Goal: Consume media (video, audio): Consume media (video, audio)

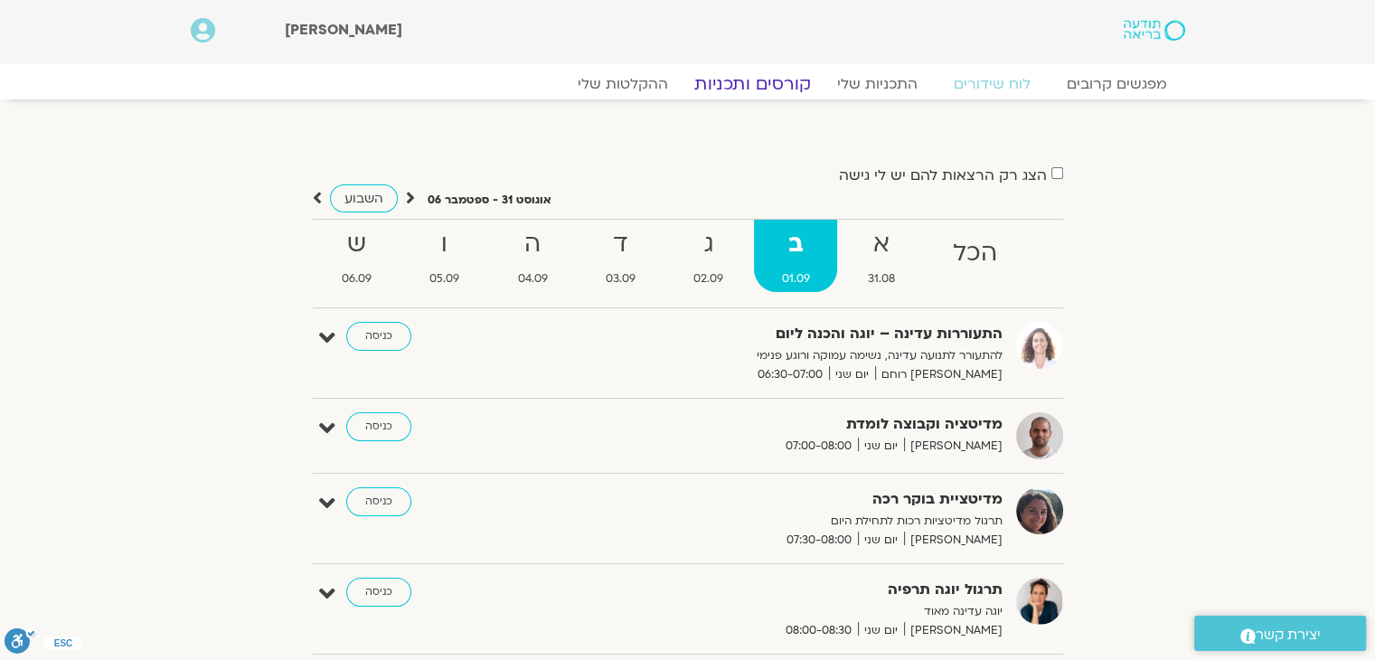
click at [739, 87] on link "קורסים ותכניות" at bounding box center [751, 84] width 159 height 22
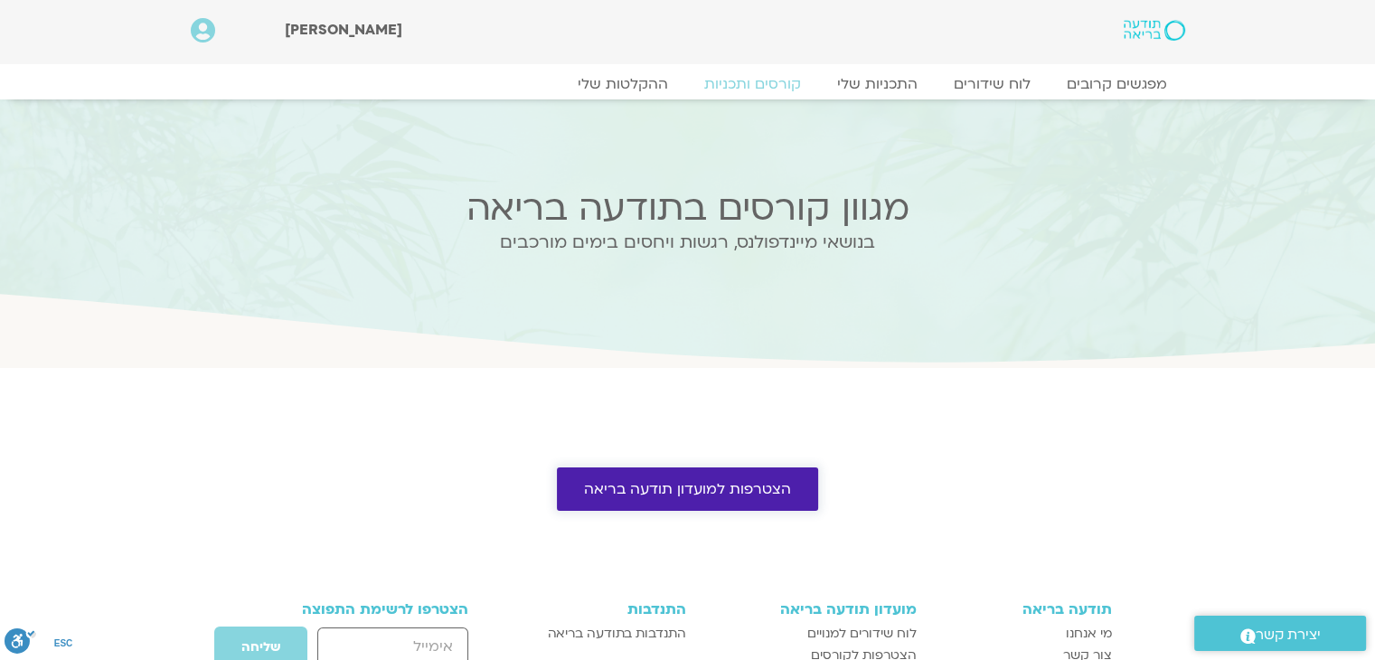
click at [731, 489] on span "הצטרפות למועדון תודעה בריאה" at bounding box center [687, 489] width 207 height 16
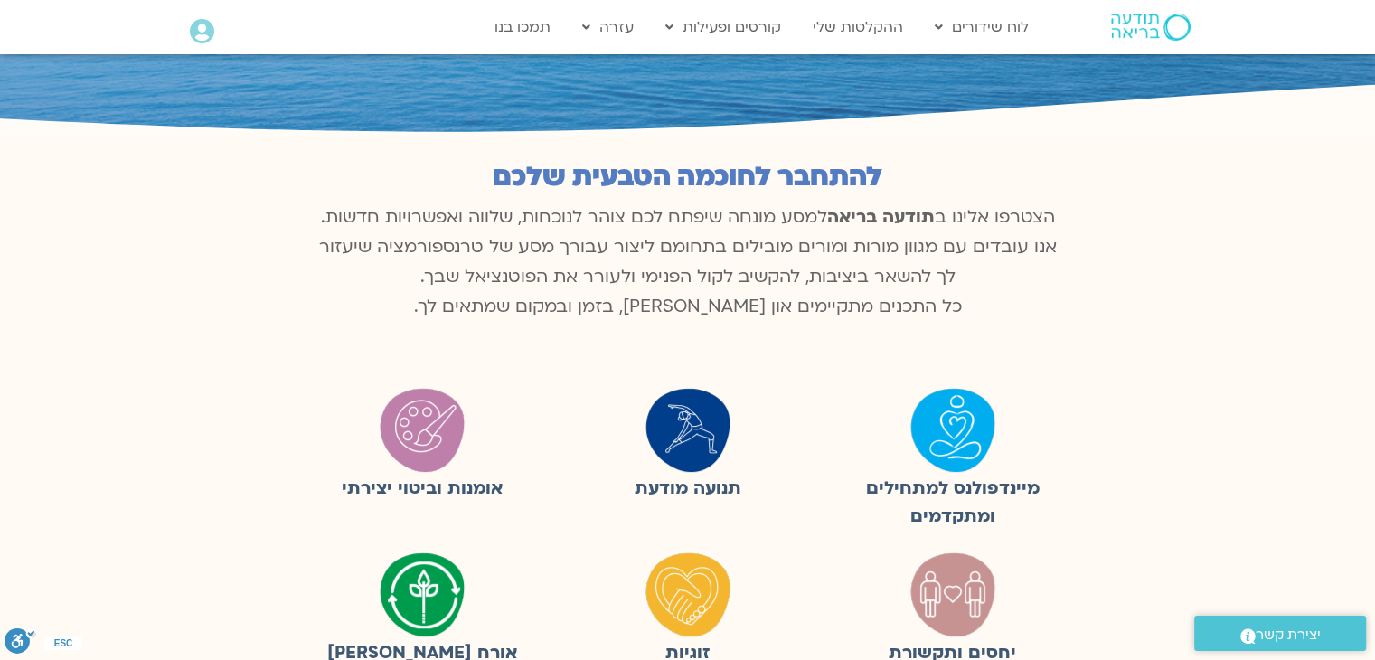
scroll to position [181, 0]
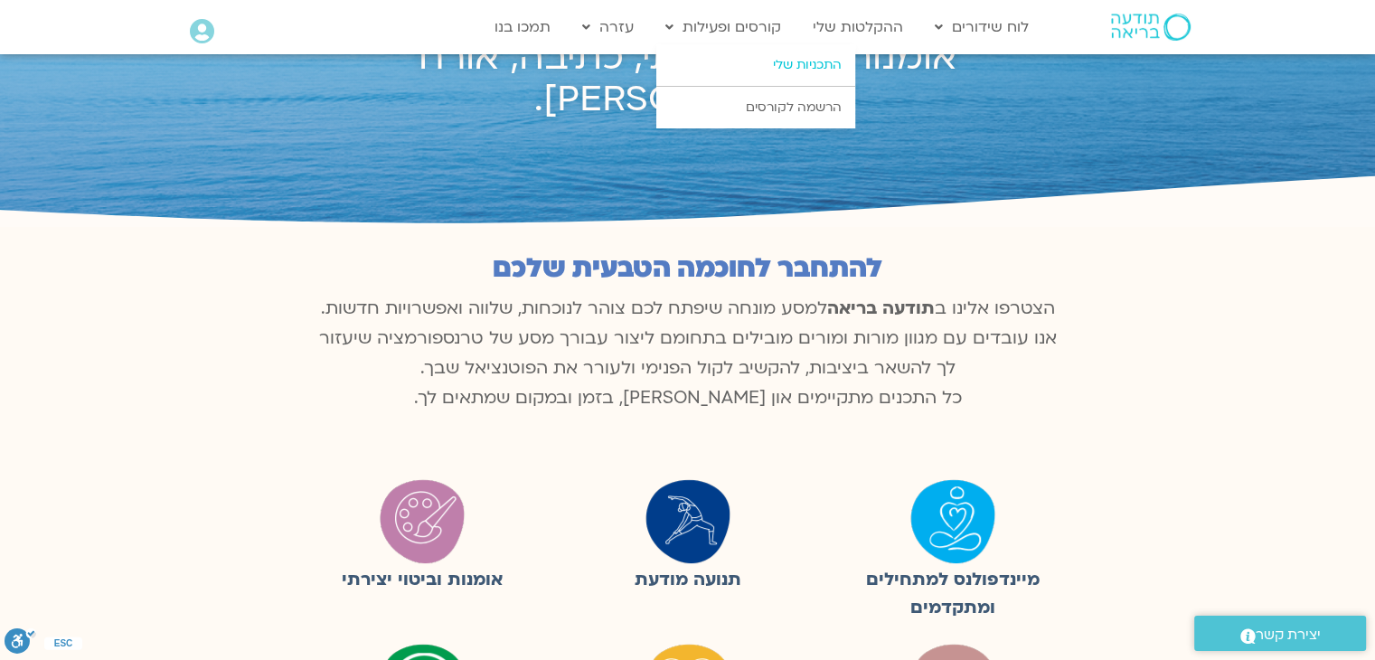
click at [796, 73] on link "התכניות שלי" at bounding box center [755, 65] width 199 height 42
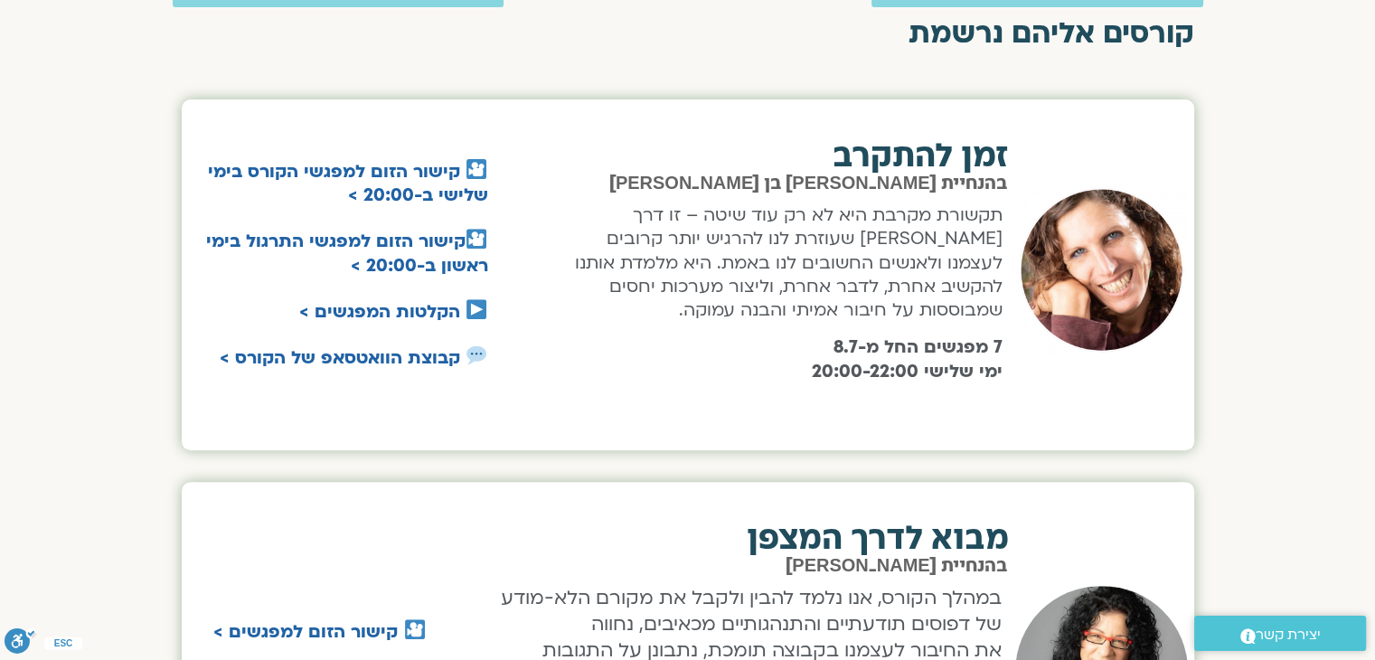
scroll to position [633, 0]
click at [445, 306] on link "הקלטות המפגשים >" at bounding box center [379, 311] width 161 height 24
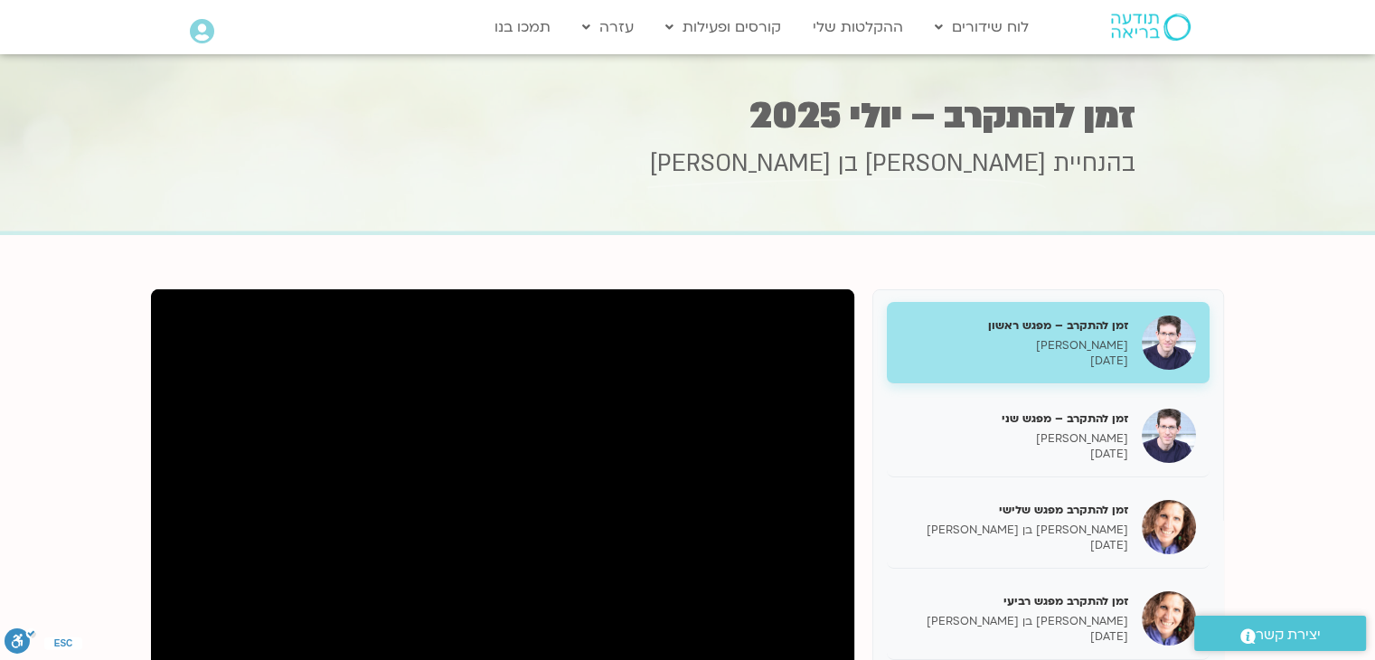
click at [1060, 344] on p "[PERSON_NAME]" at bounding box center [1014, 345] width 228 height 15
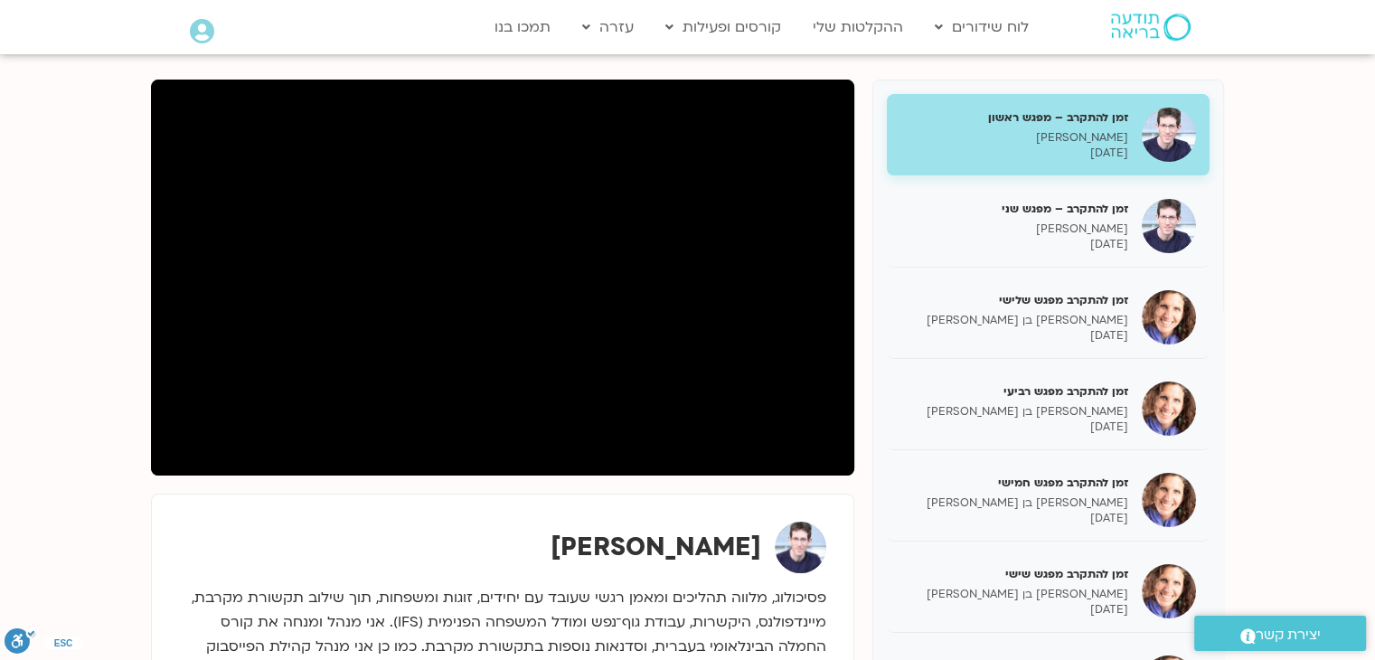
scroll to position [181, 0]
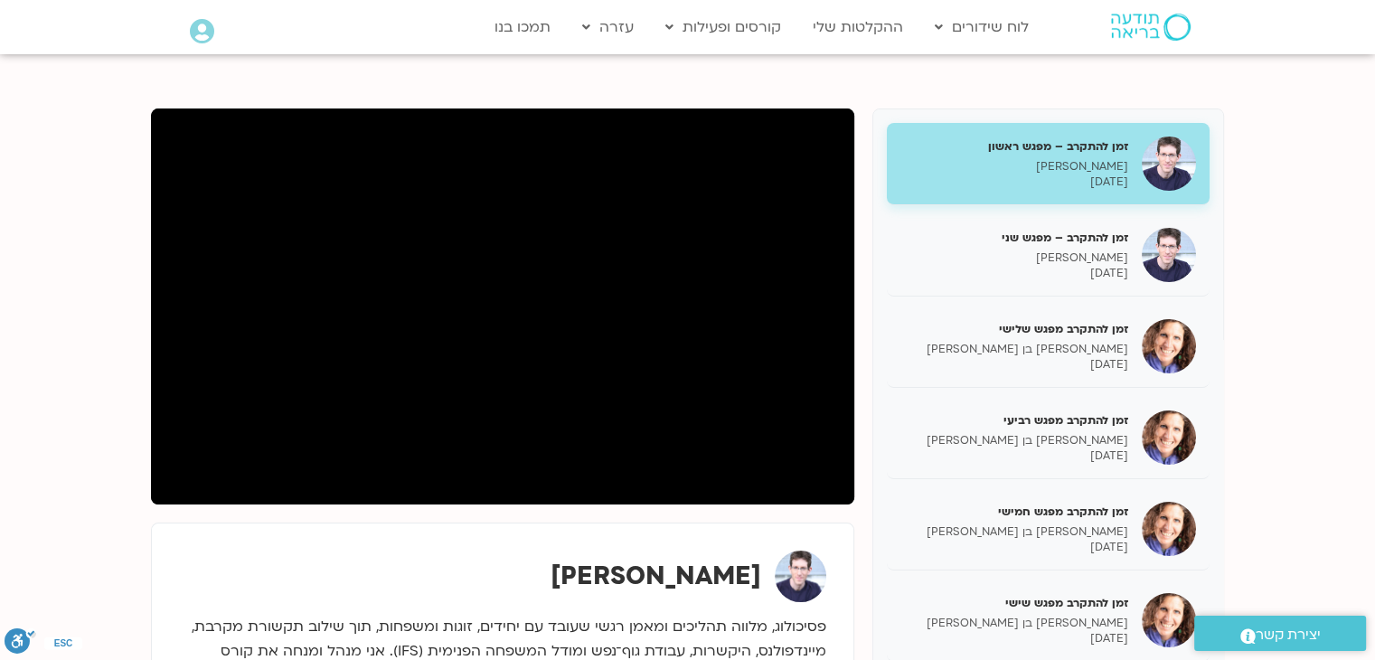
click at [1298, 245] on section "זמן להתקרב – מפגש ראשון ערן טייכר 08/07/2025 זמן להתקרב – מפגש שני ערן טייכר 15…" at bounding box center [687, 501] width 1375 height 894
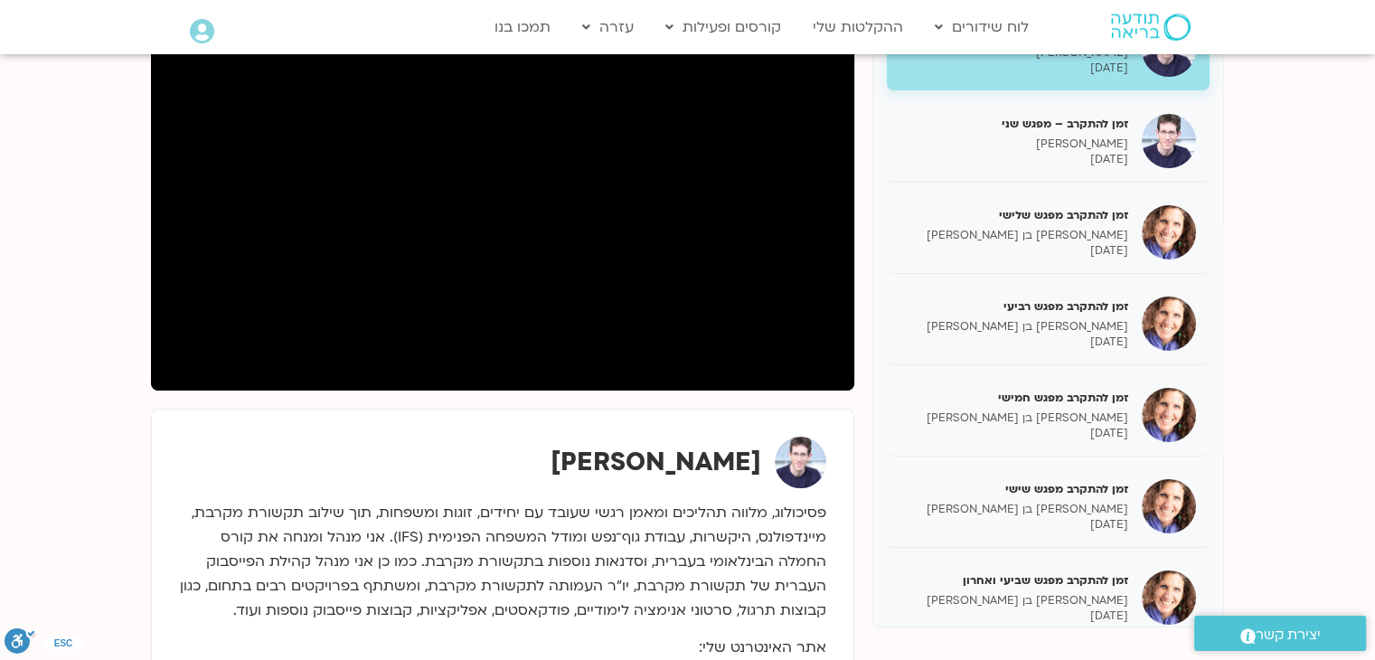
scroll to position [271, 0]
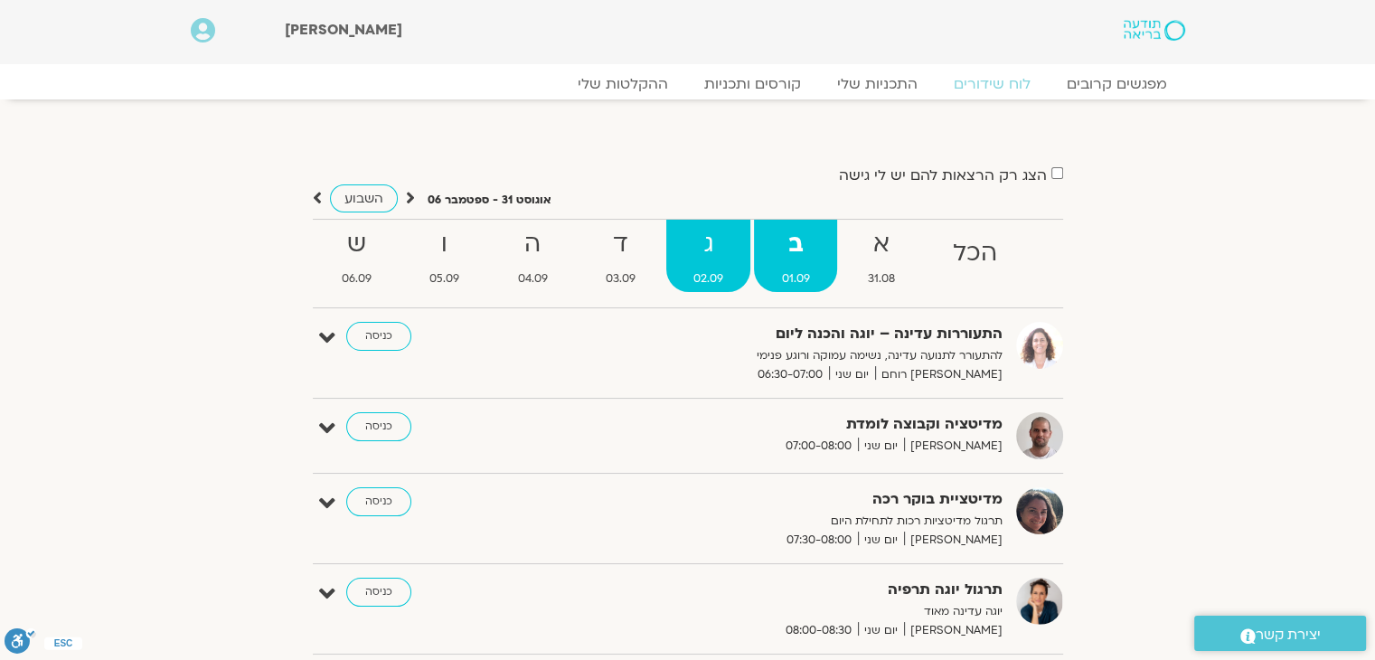
click at [687, 243] on strong "ג" at bounding box center [708, 244] width 84 height 41
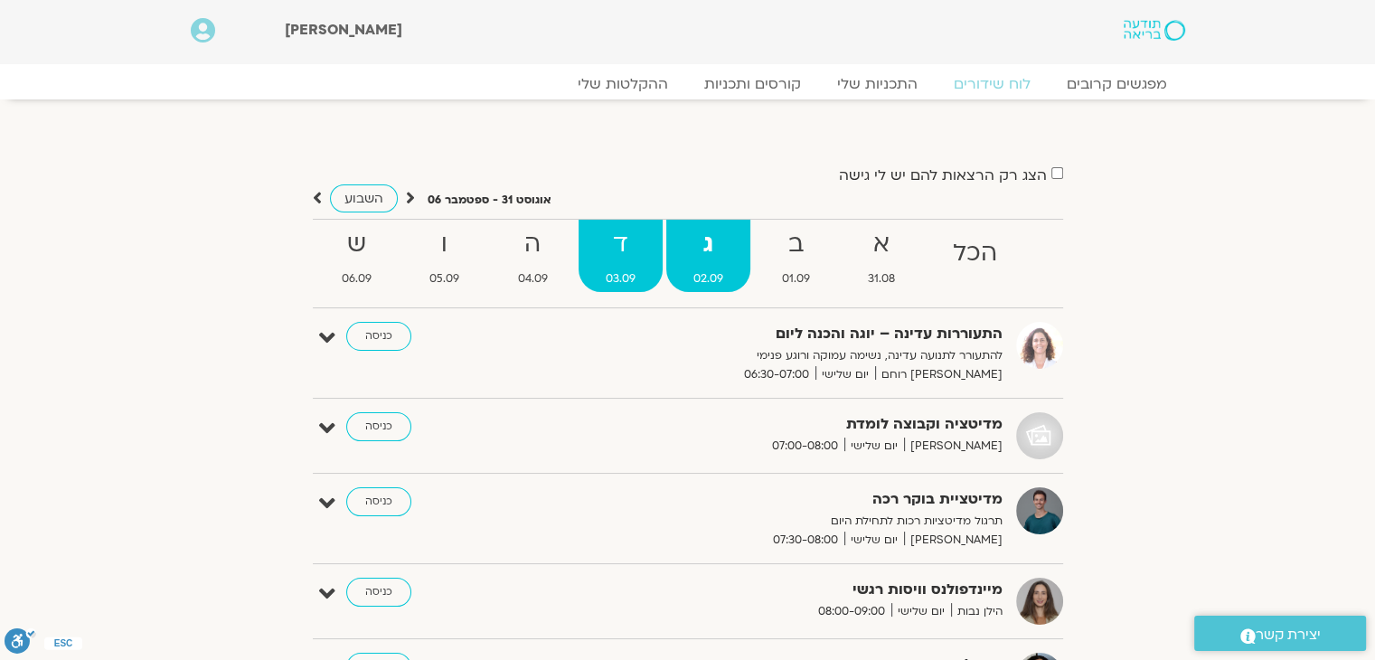
click at [614, 263] on strong "ד" at bounding box center [620, 244] width 84 height 41
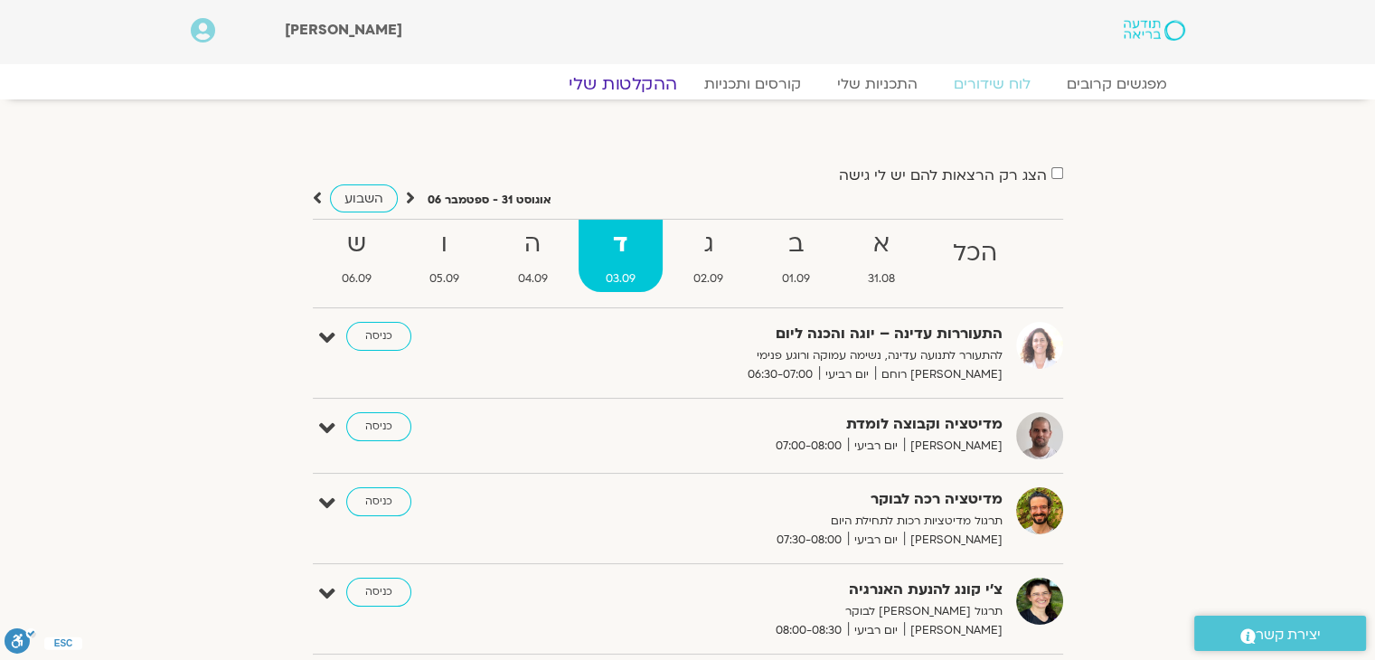
click at [642, 86] on link "ההקלטות שלי" at bounding box center [623, 84] width 152 height 22
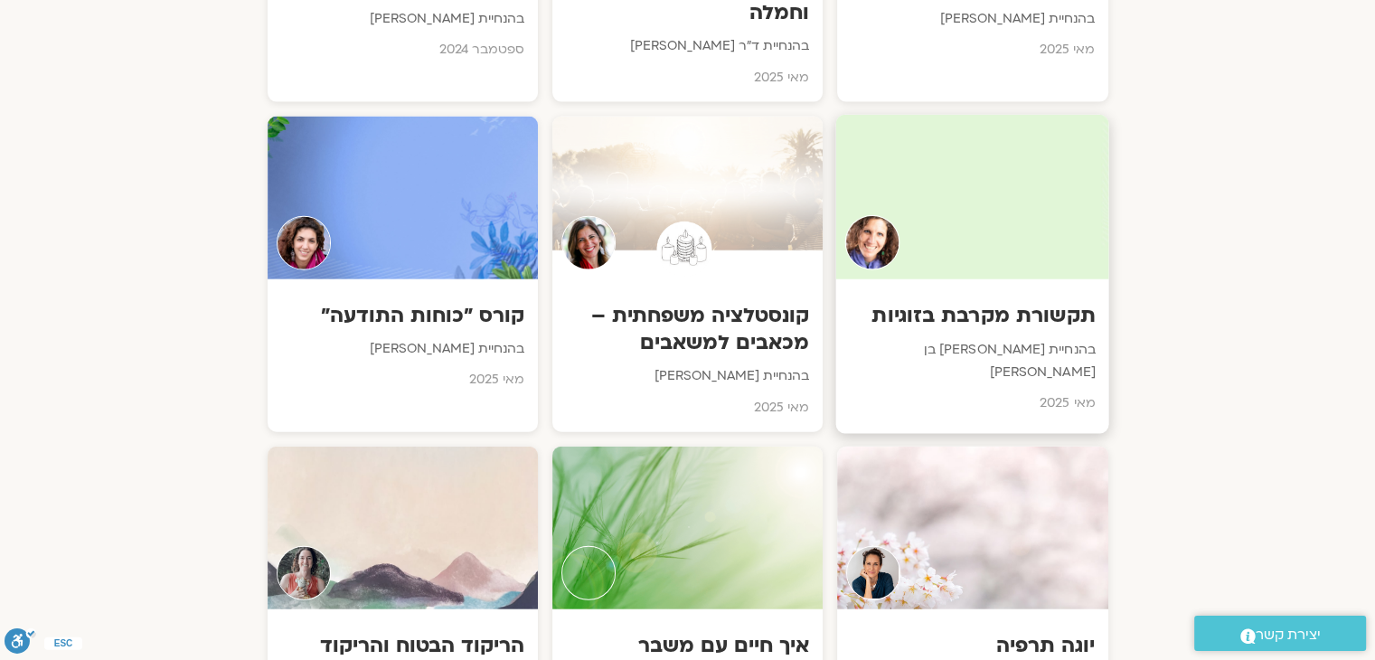
scroll to position [4248, 0]
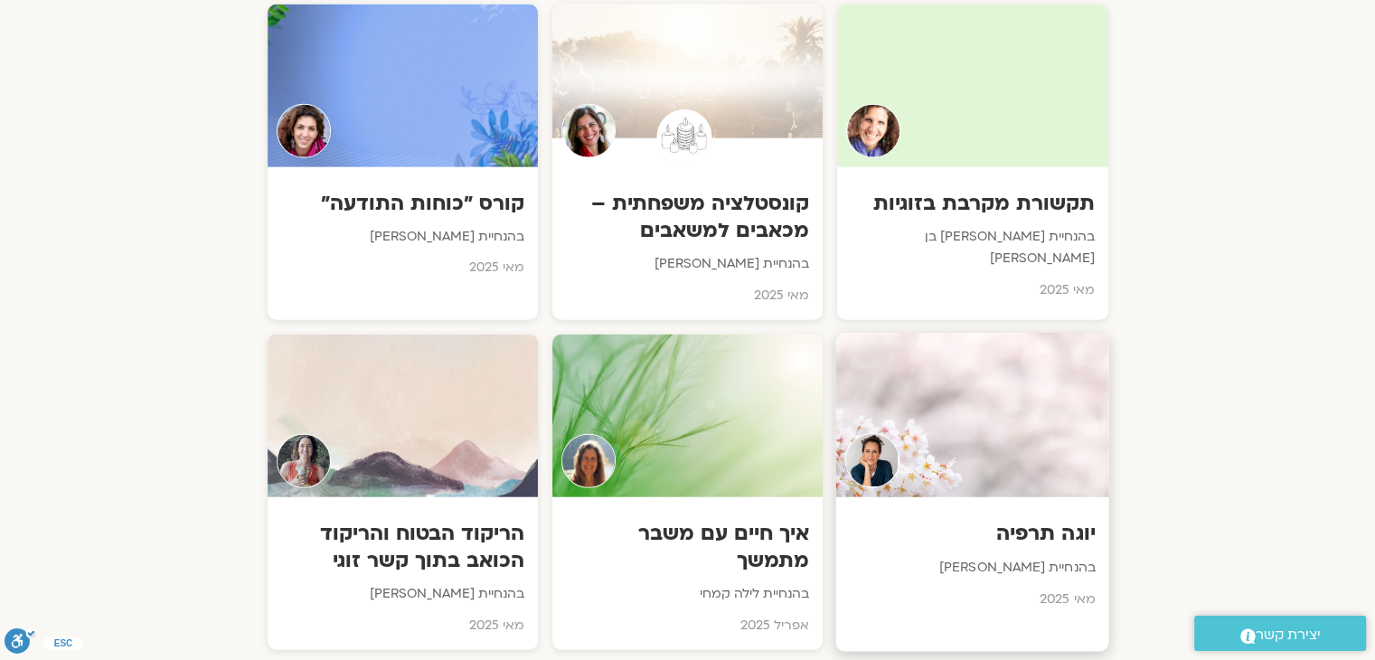
click at [1066, 497] on div "יוגה תרפיה בהנחיית יעל אלנברג מאי 2025" at bounding box center [972, 560] width 273 height 127
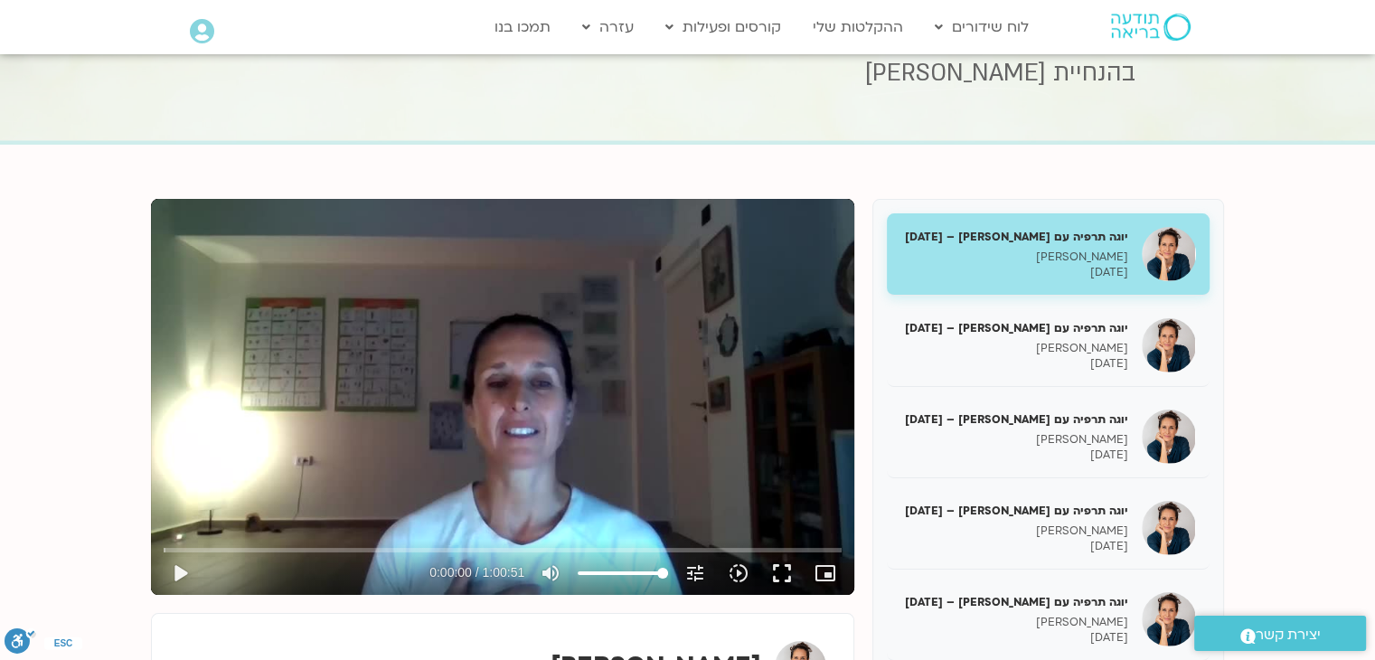
click at [468, 402] on div "Skip Ad 17:50 play_arrow 0:00:00 / 1:00:51 volume_up Mute tune Resolution Auto …" at bounding box center [502, 397] width 703 height 396
click at [340, 550] on input "Seek" at bounding box center [503, 549] width 678 height 11
click at [537, 547] on input "Seek" at bounding box center [503, 549] width 678 height 11
click at [582, 431] on div "Skip Ad 41:49 pause 0:33:39 / 1:00:51 volume_up Mute tune Resolution Auto 480p …" at bounding box center [502, 397] width 703 height 396
type input "2019.211034"
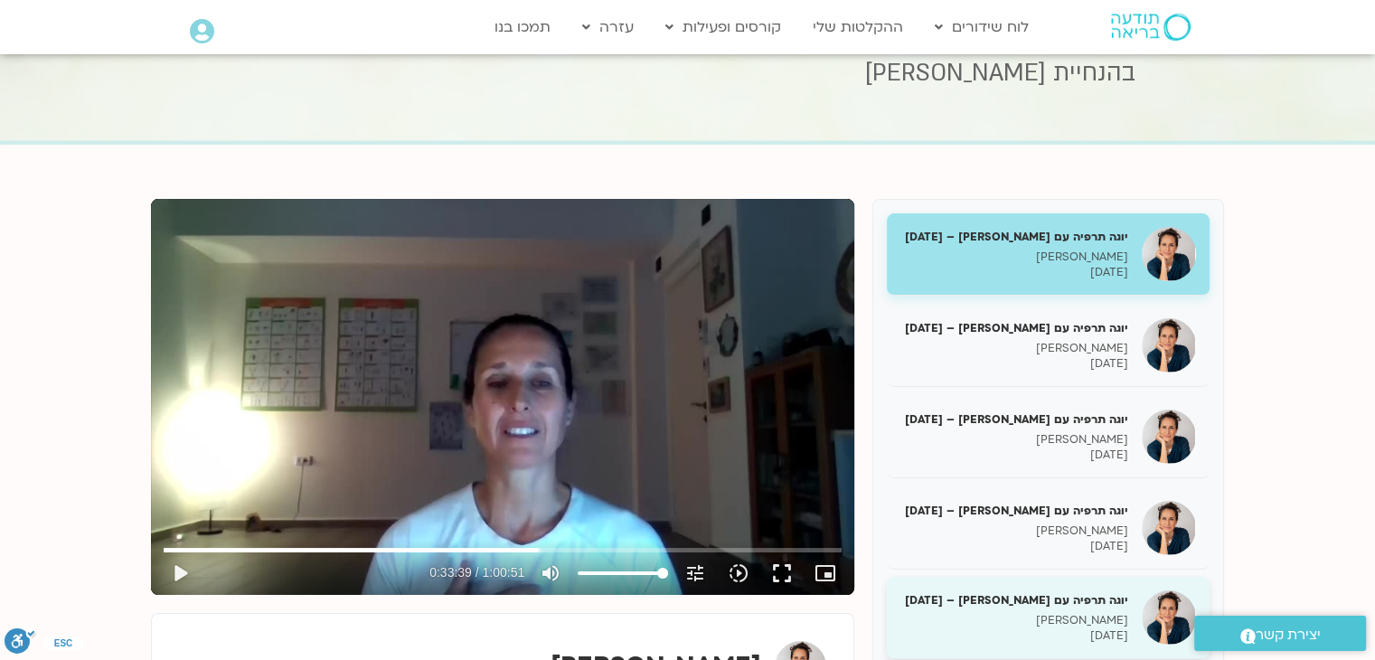
click at [1067, 613] on p "יעל אלנברג" at bounding box center [1014, 620] width 228 height 15
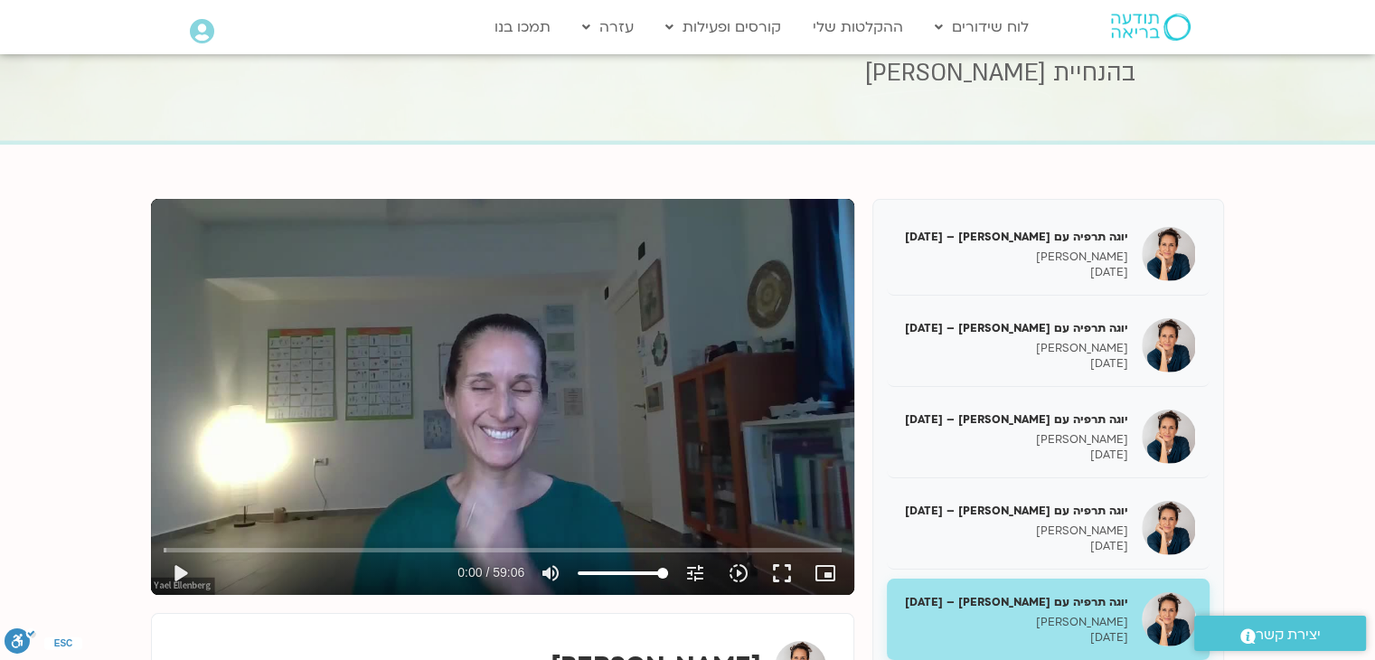
click at [495, 442] on div "Skip Ad play_arrow 0:00 / 59:06 volume_up Mute tune Resolution Auto 720p slow_m…" at bounding box center [502, 397] width 703 height 396
click at [512, 546] on input "Seek" at bounding box center [503, 549] width 678 height 11
click at [533, 447] on div "Skip Ad 30:51 pause 30:32 / 59:06 volume_up Mute tune Resolution Auto 720p slow…" at bounding box center [502, 397] width 703 height 396
type input "1832.340488"
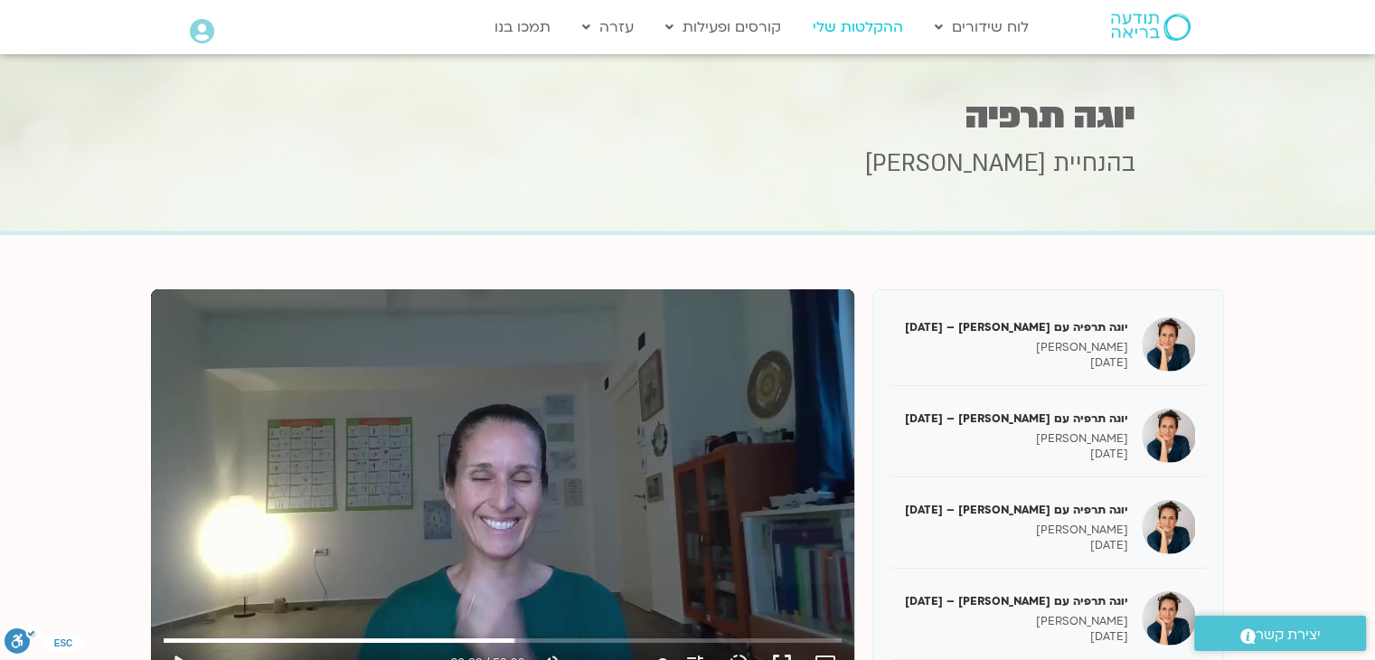
click at [863, 29] on link "ההקלטות שלי" at bounding box center [858, 27] width 108 height 34
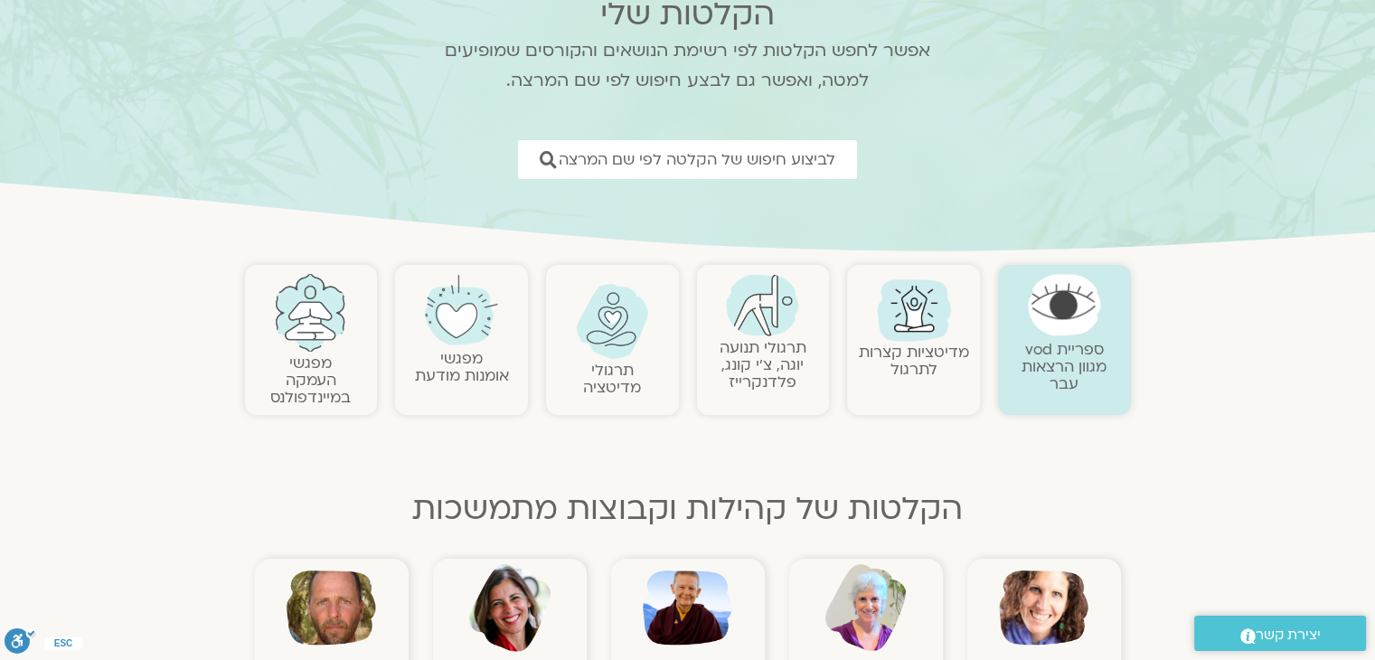
scroll to position [181, 0]
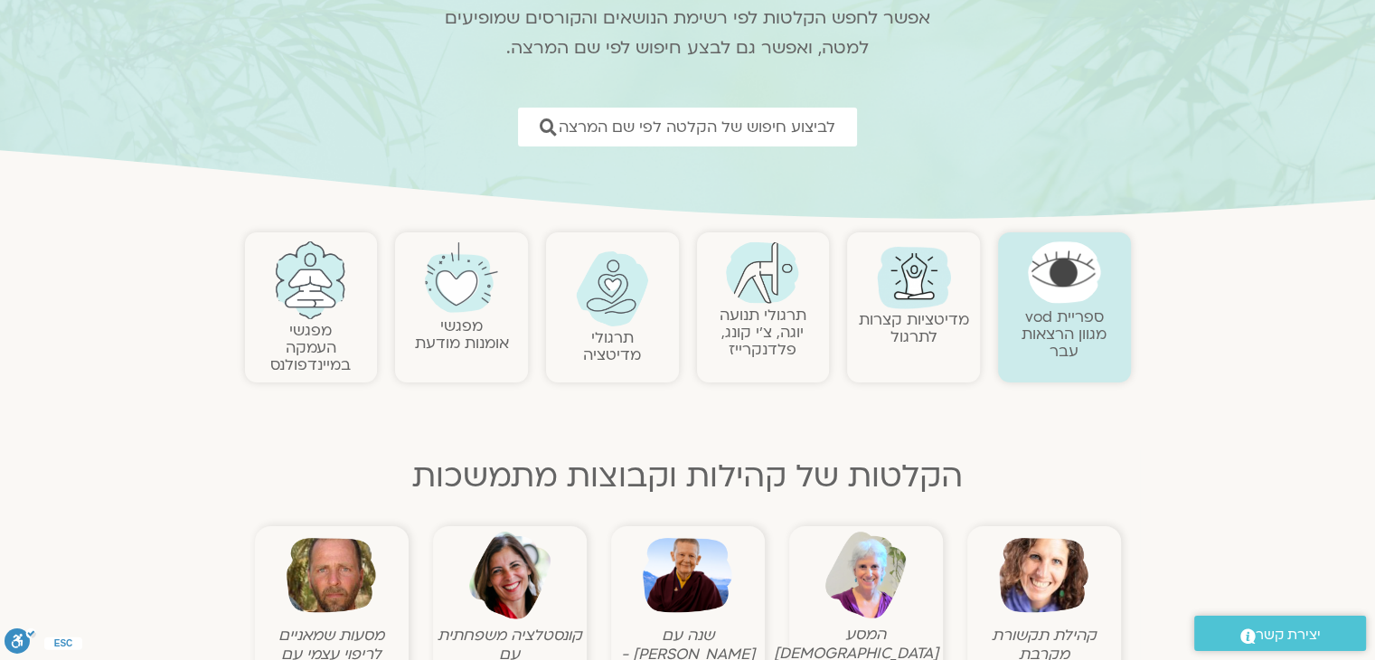
click at [904, 342] on link "מדיטציות קצרות לתרגול" at bounding box center [914, 328] width 110 height 38
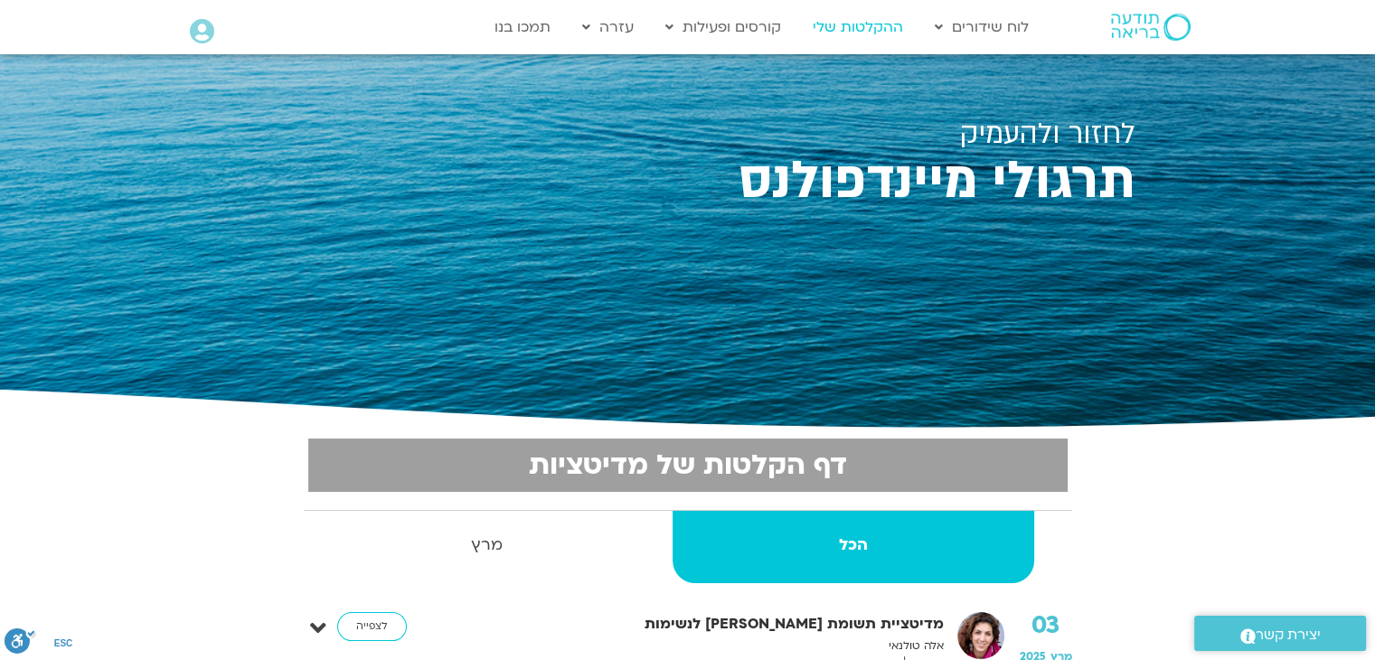
click at [868, 21] on link "ההקלטות שלי" at bounding box center [858, 27] width 108 height 34
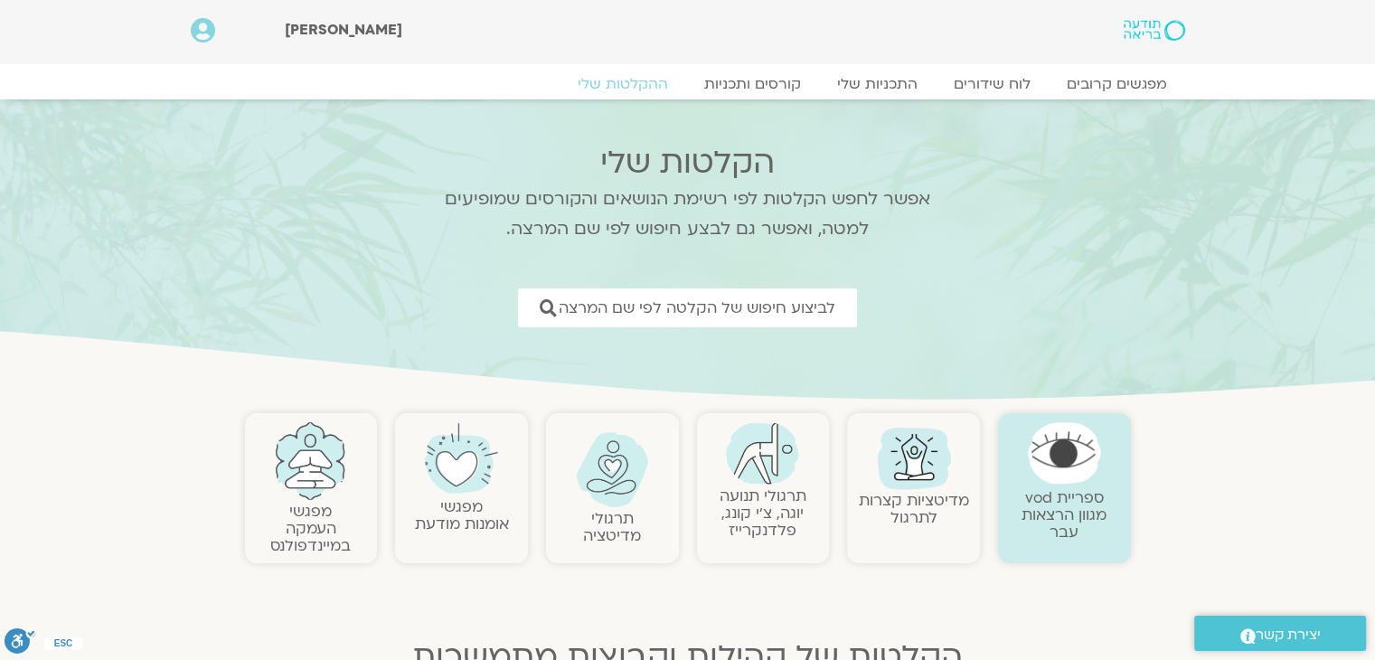
click at [785, 494] on link "תרגולי תנועה יוגה, צ׳י קונג, פלדנקרייז" at bounding box center [762, 512] width 87 height 55
click at [776, 467] on img at bounding box center [762, 453] width 73 height 62
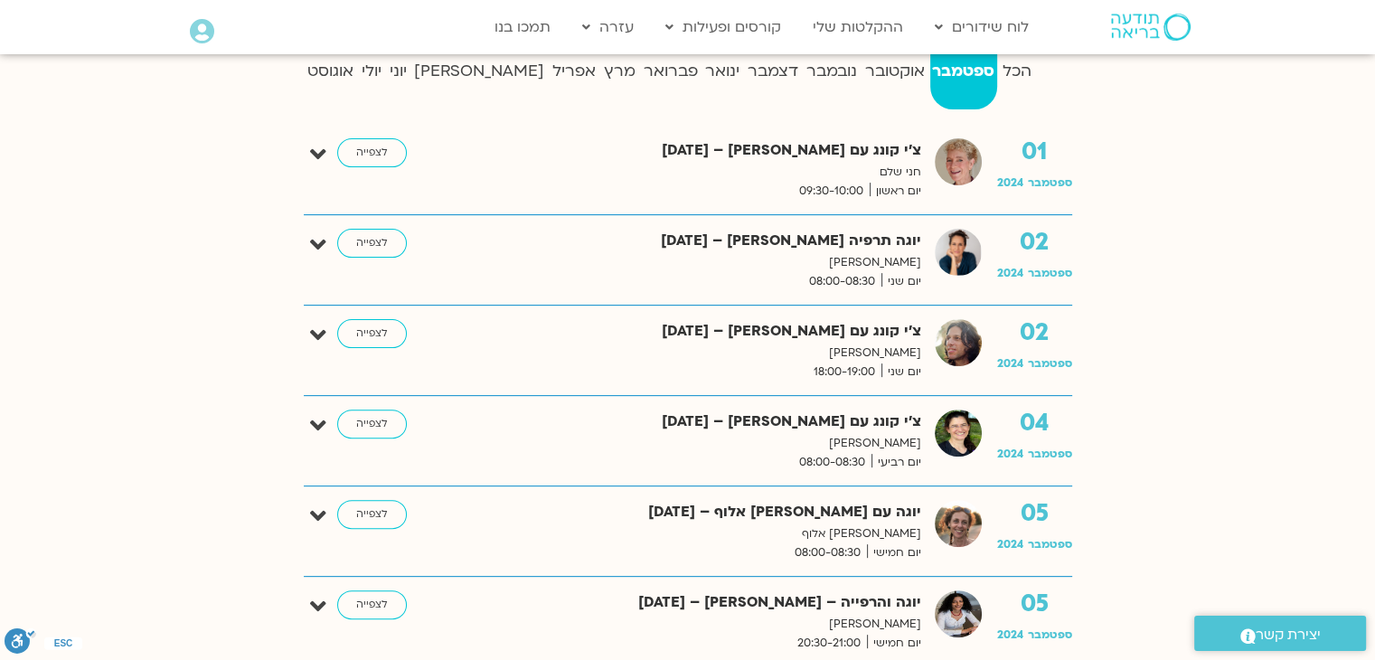
scroll to position [542, 0]
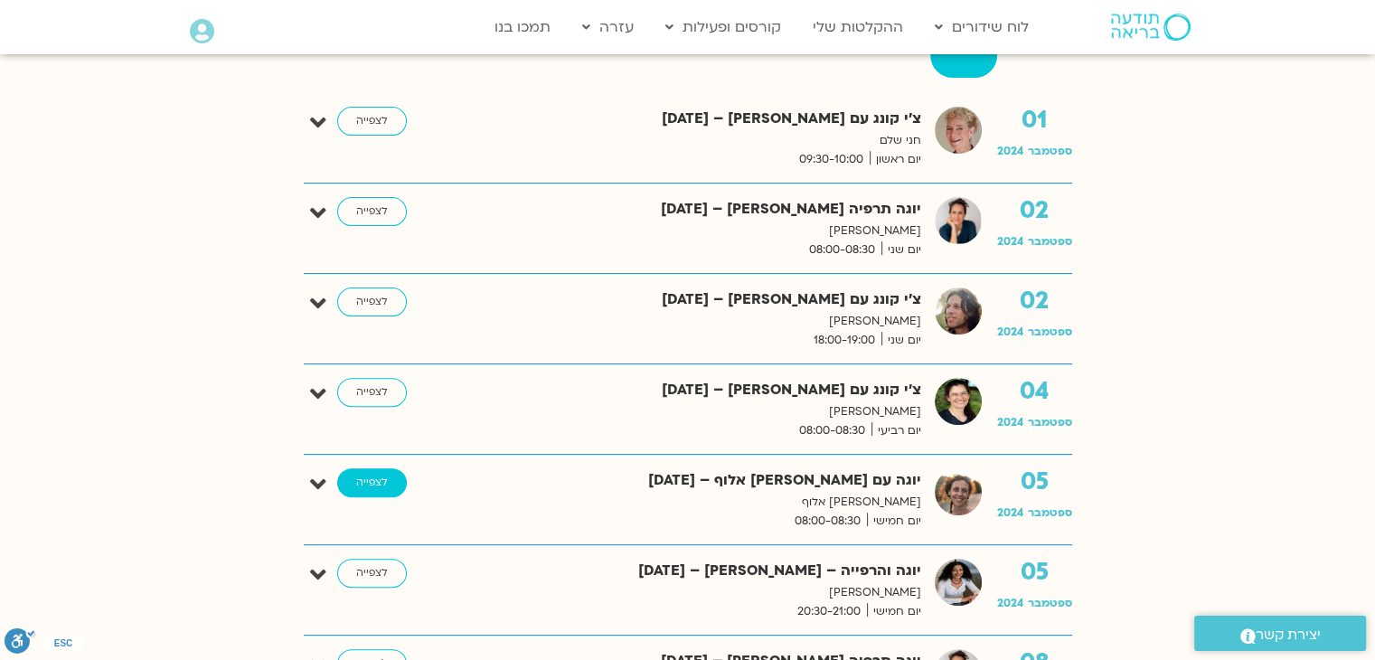
click at [380, 488] on link "לצפייה" at bounding box center [372, 482] width 70 height 29
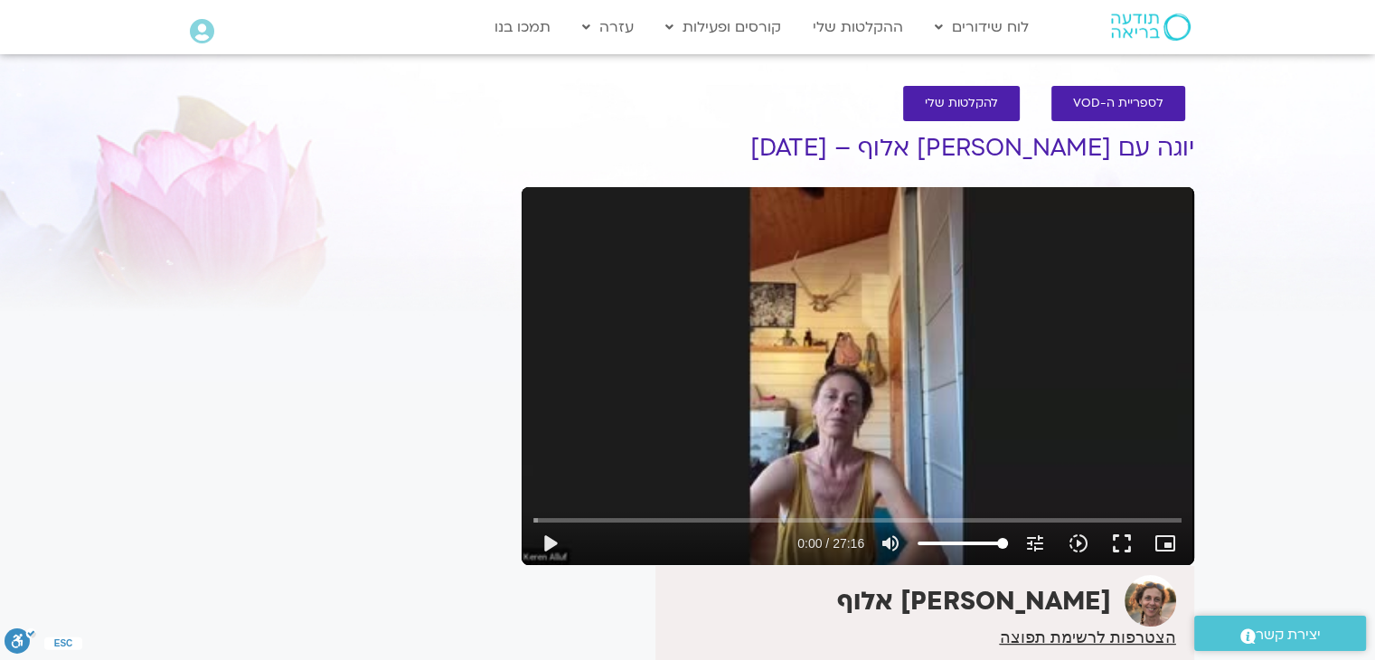
click at [863, 473] on div "Skip Ad 13:37 play_arrow 0:00 / 27:16 volume_up Mute tune Resolution Auto 240p …" at bounding box center [858, 376] width 672 height 378
click at [787, 519] on input "Seek" at bounding box center [857, 519] width 648 height 11
click at [890, 522] on input "Seek" at bounding box center [857, 519] width 648 height 11
click at [976, 523] on input "Seek" at bounding box center [857, 519] width 648 height 11
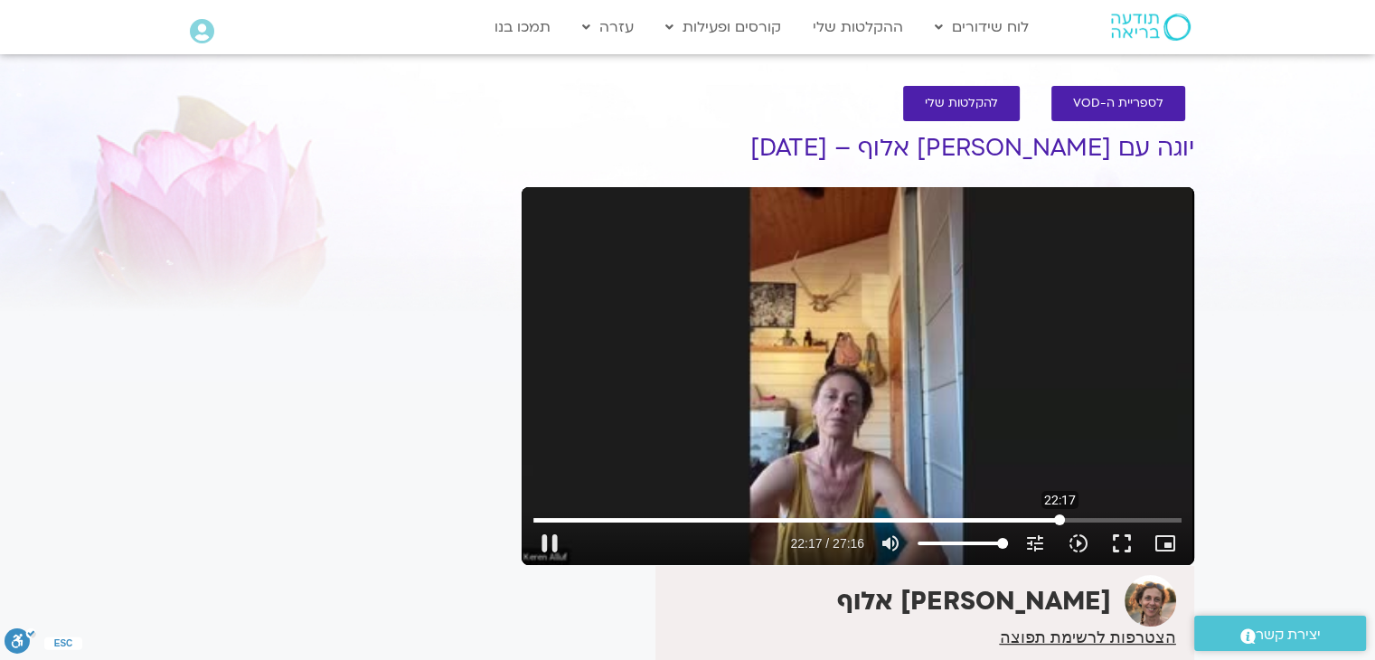
click at [1059, 522] on input "Seek" at bounding box center [857, 519] width 648 height 11
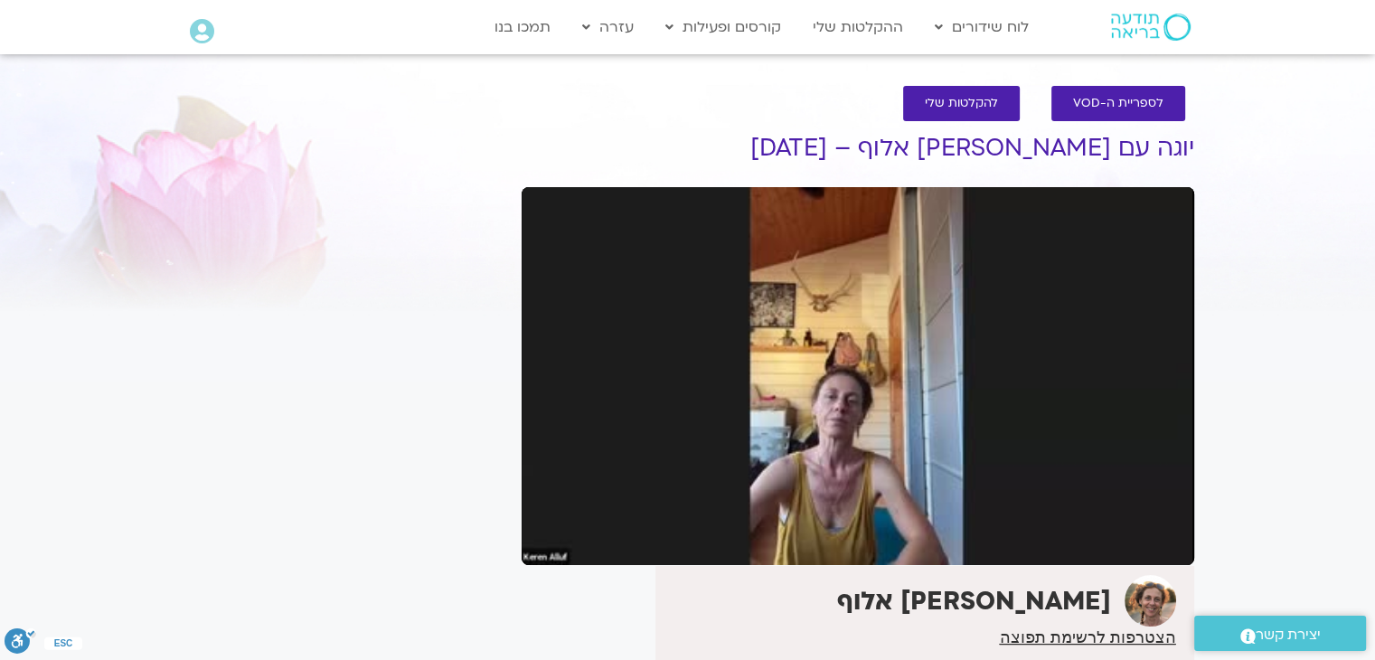
click at [1124, 522] on button "fullscreen" at bounding box center [1121, 543] width 43 height 43
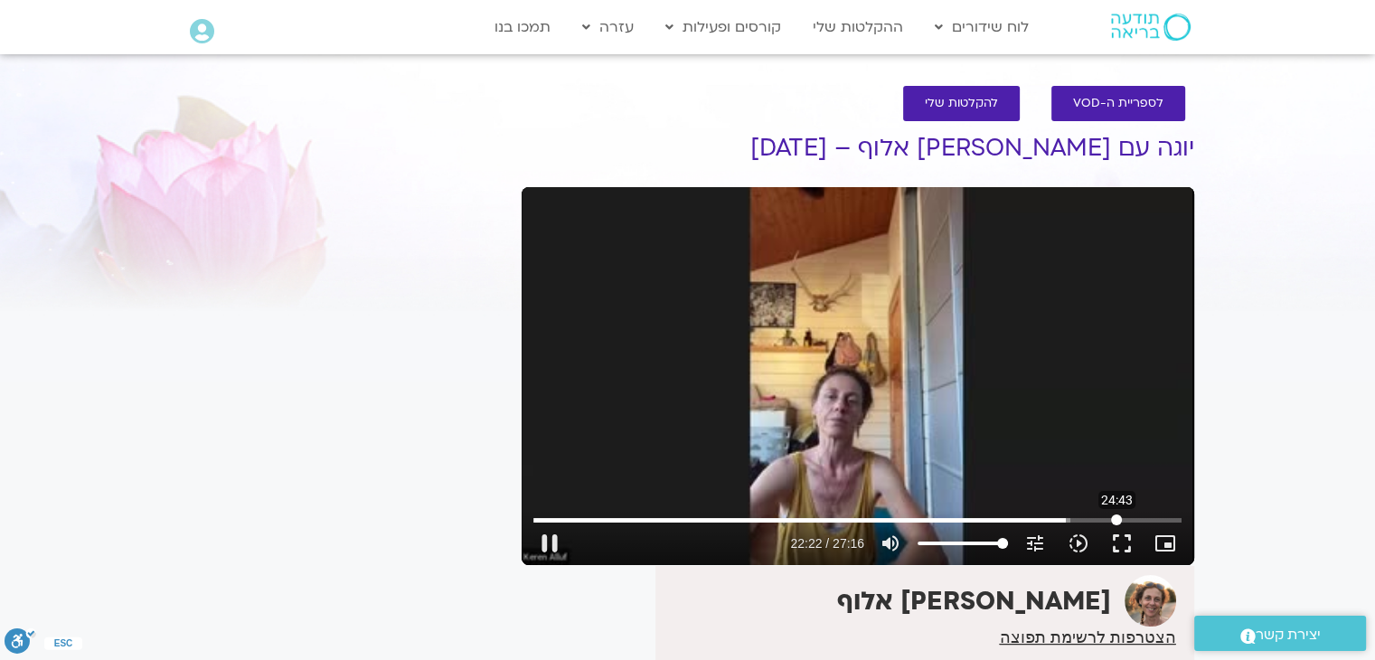
click at [1116, 514] on input "Seek" at bounding box center [857, 519] width 648 height 11
click at [637, 522] on input "Seek" at bounding box center [857, 519] width 648 height 11
click at [671, 522] on input "Seek" at bounding box center [857, 519] width 648 height 11
type input "340.037691"
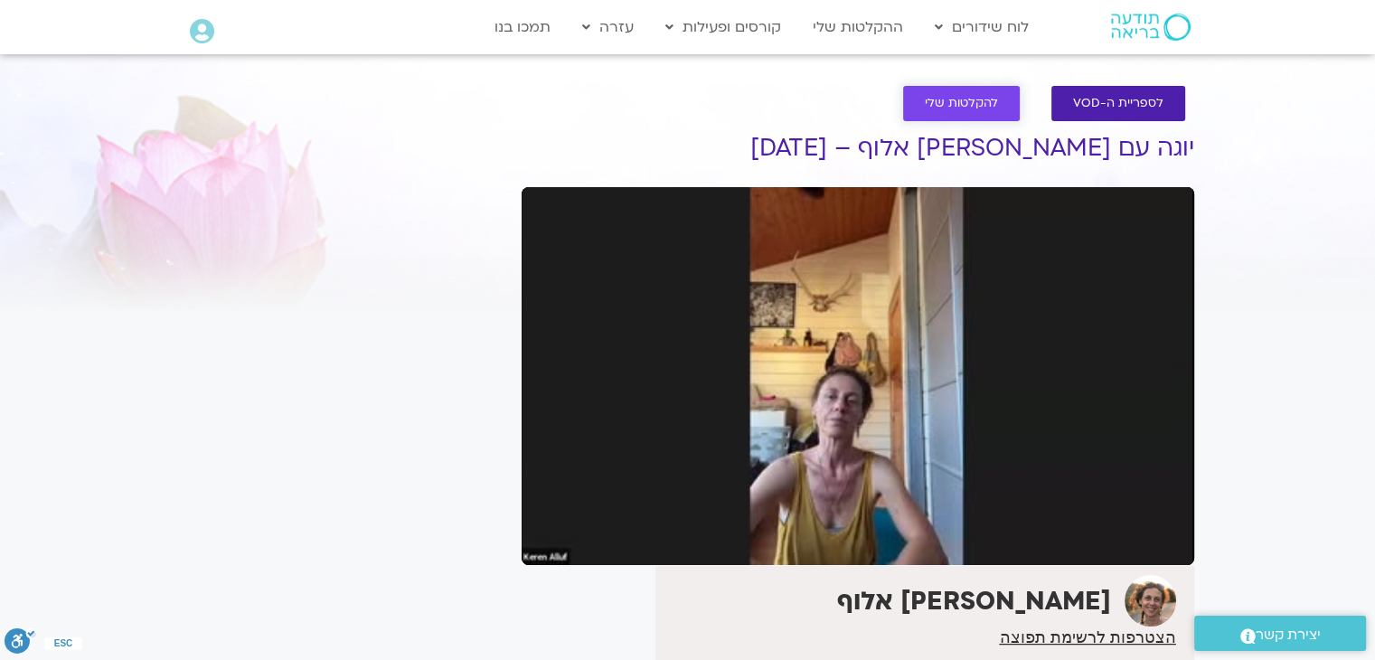
click at [954, 93] on link "להקלטות שלי" at bounding box center [961, 103] width 117 height 35
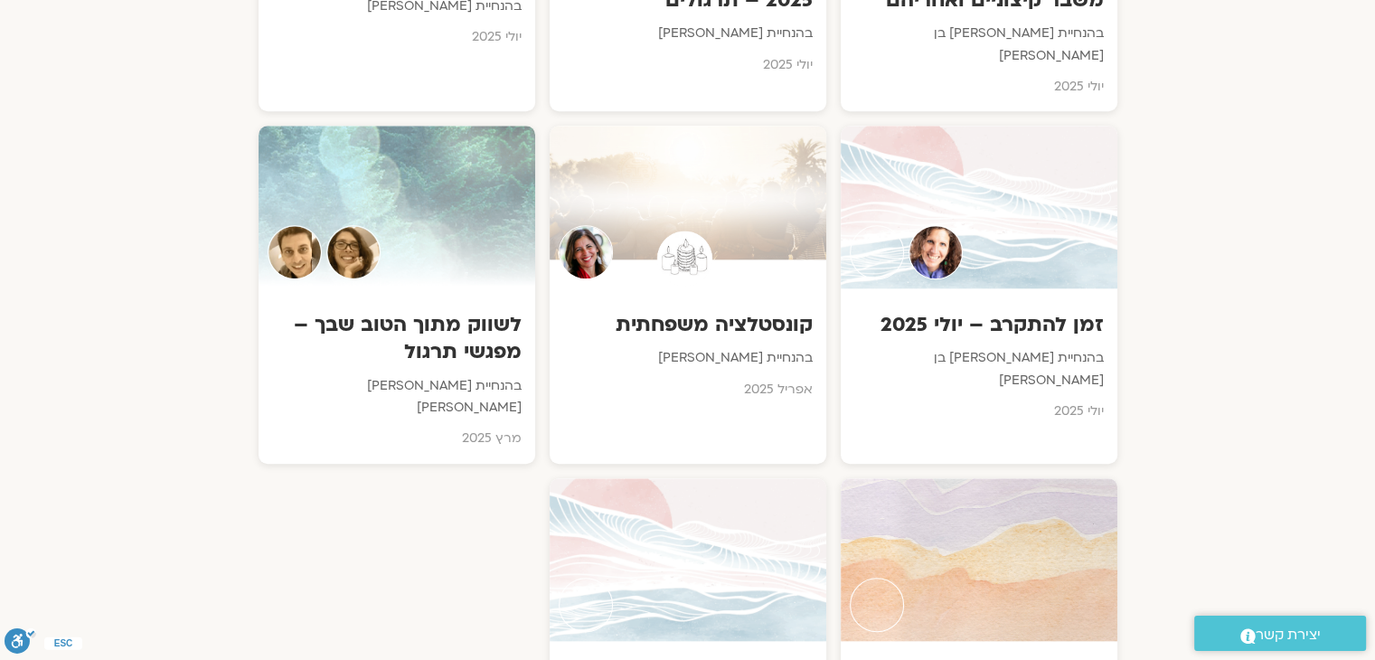
scroll to position [1627, 0]
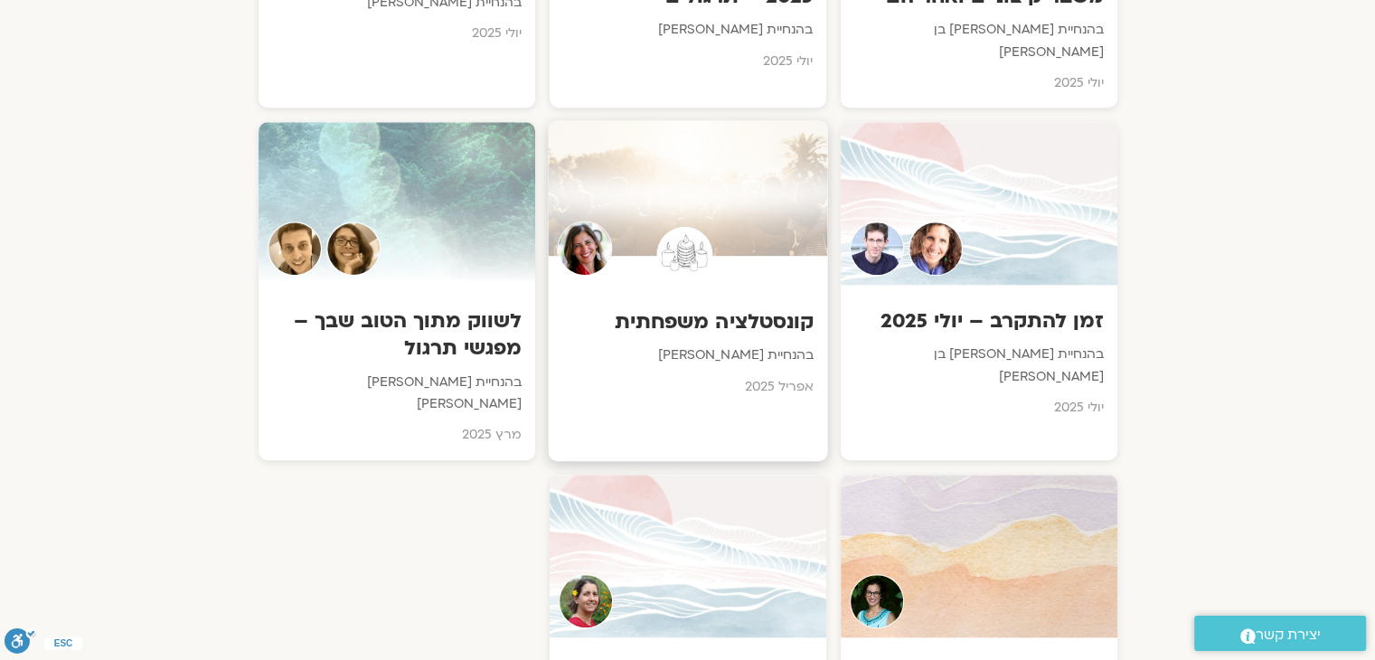
click at [716, 285] on div "קונסטלציה משפחתית בהנחיית מירב שרייבר אפריל 2025" at bounding box center [687, 348] width 279 height 127
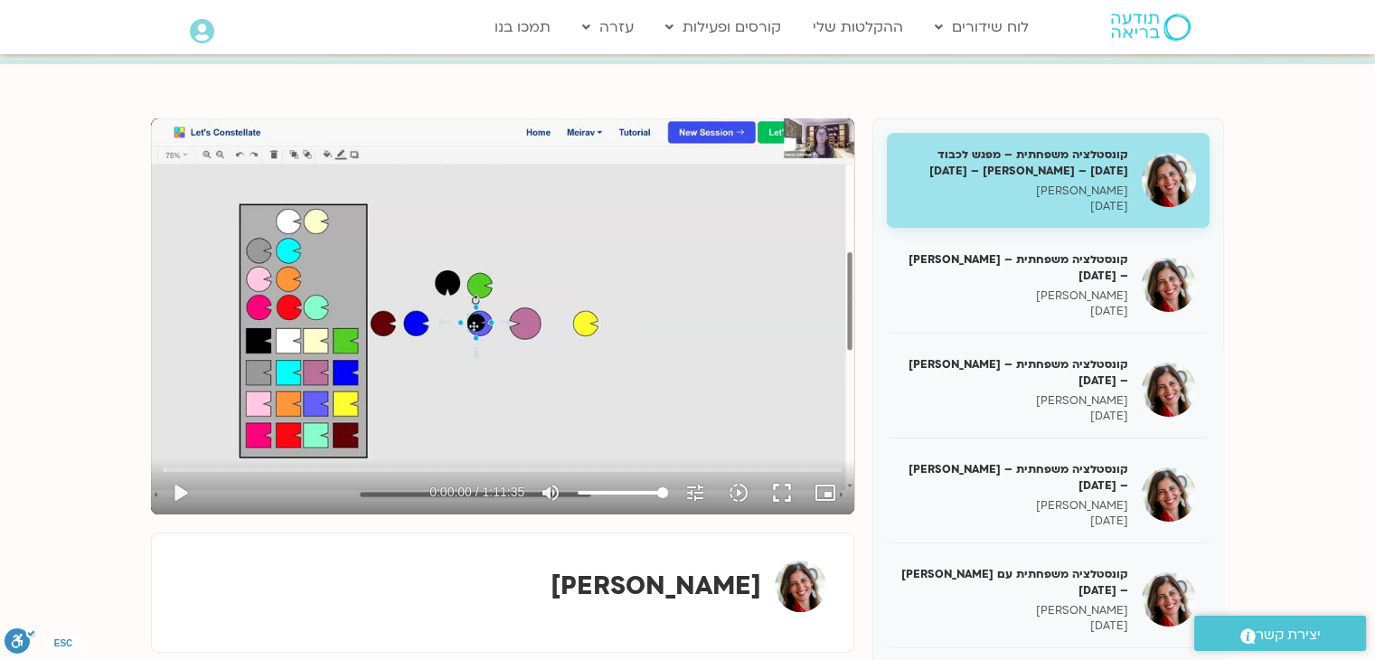
scroll to position [181, 0]
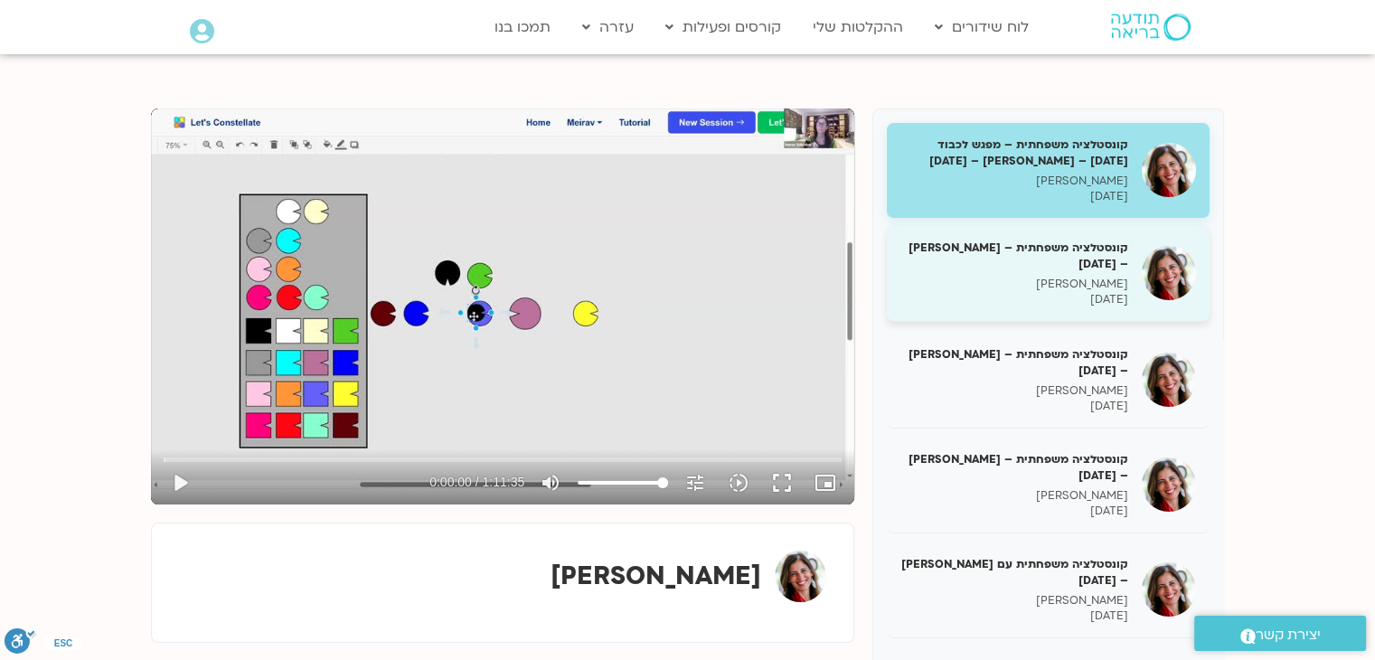
click at [1087, 292] on p "[PERSON_NAME]" at bounding box center [1014, 284] width 228 height 15
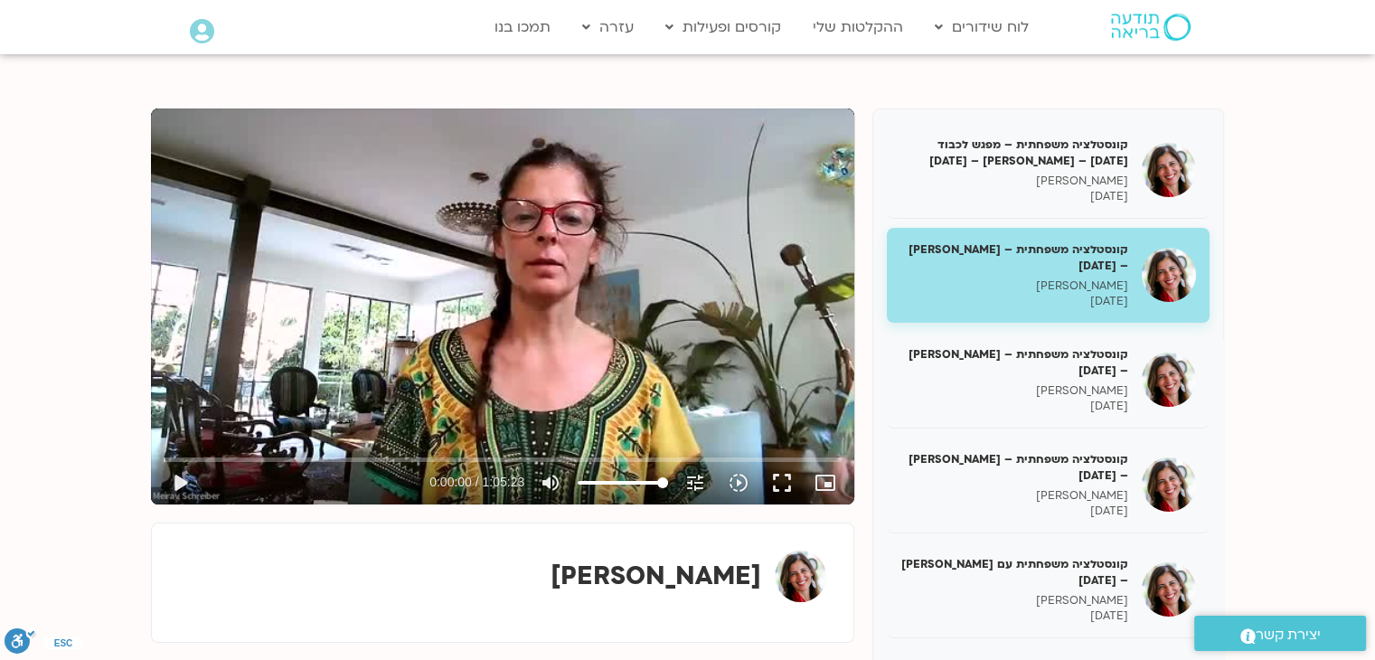
click at [390, 381] on div "Skip Ad play_arrow 0:00:00 / 1:05:23 volume_up Mute tune Resolution Auto 360p s…" at bounding box center [502, 306] width 703 height 396
click at [524, 294] on div "Skip Ad pause 0:02:49 / 1:05:23 volume_up Mute tune Resolution Auto 360p slow_m…" at bounding box center [502, 306] width 703 height 396
click at [555, 373] on div "Skip Ad play_arrow 0:02:49 / 1:05:23 volume_up Mute tune Resolution Auto 360p s…" at bounding box center [502, 306] width 703 height 396
click at [598, 309] on div "Skip Ad pause 0:09:29 / 1:05:23 volume_up Mute tune Resolution Auto 360p slow_m…" at bounding box center [502, 306] width 703 height 396
click at [534, 355] on div "Skip Ad play_arrow 0:09:30 / 1:05:23 volume_up Mute tune Resolution Auto 360p s…" at bounding box center [502, 306] width 703 height 396
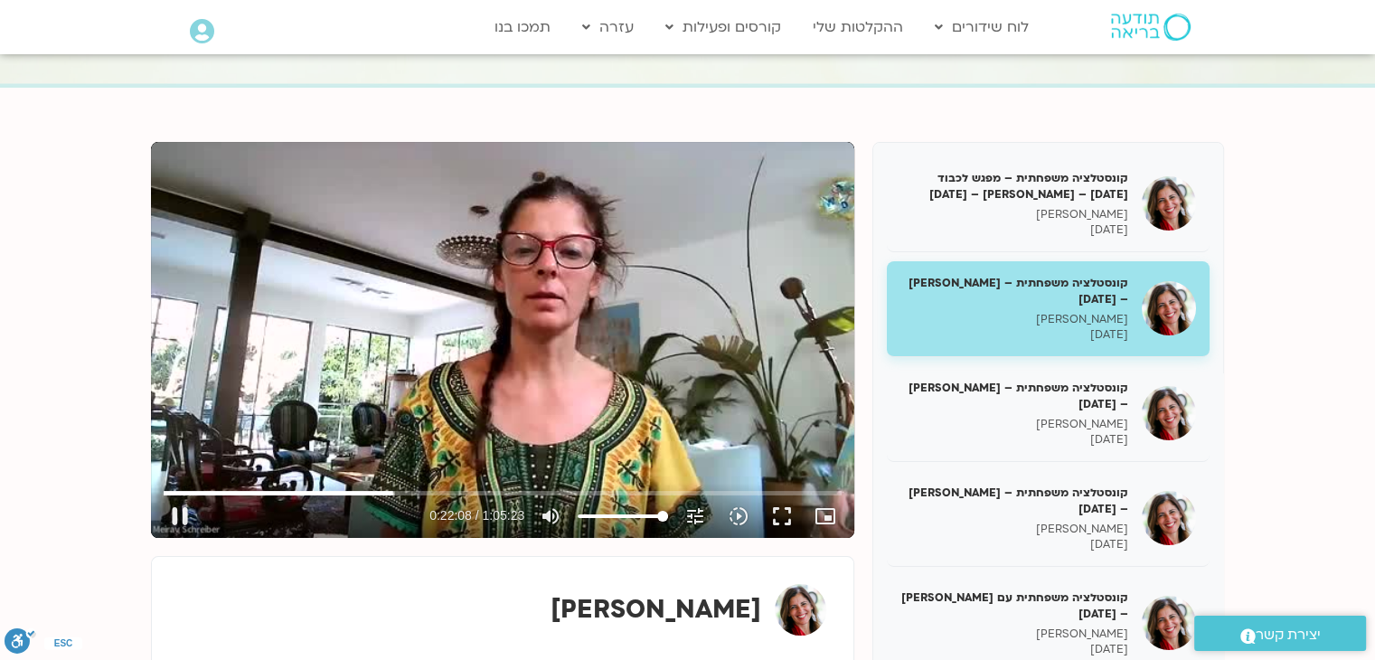
scroll to position [90, 0]
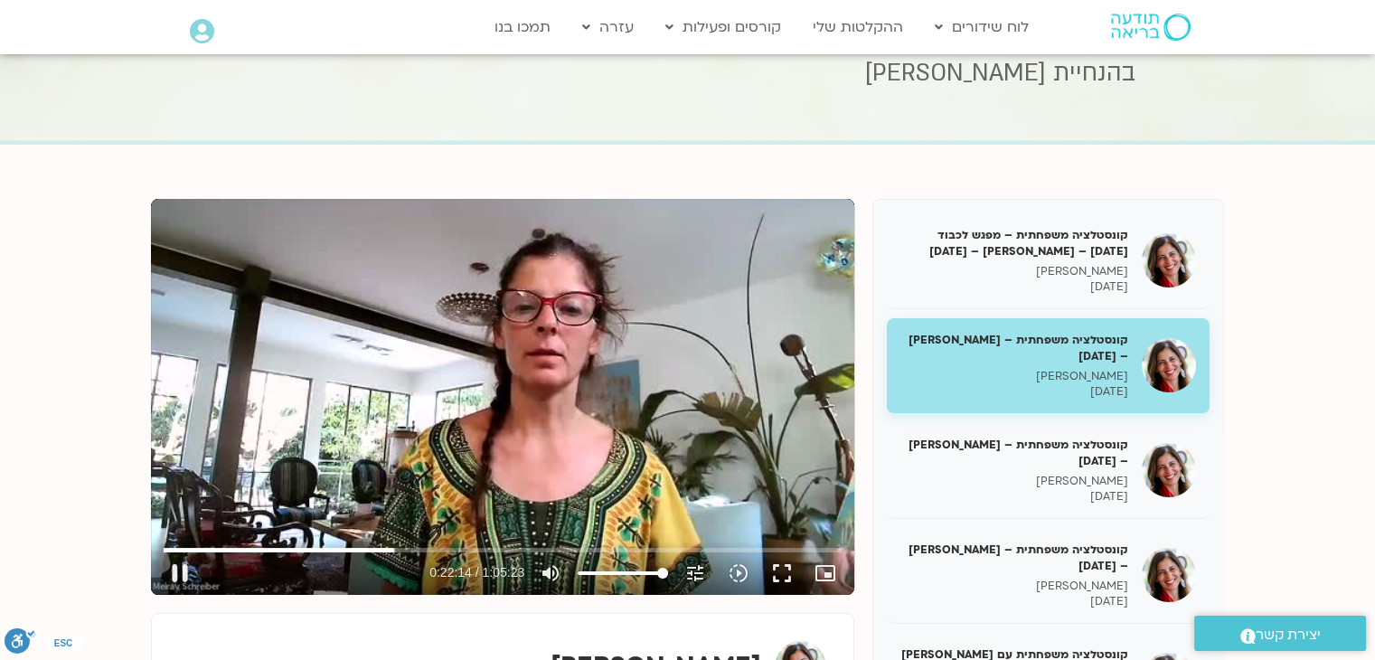
type input "1334.718433"
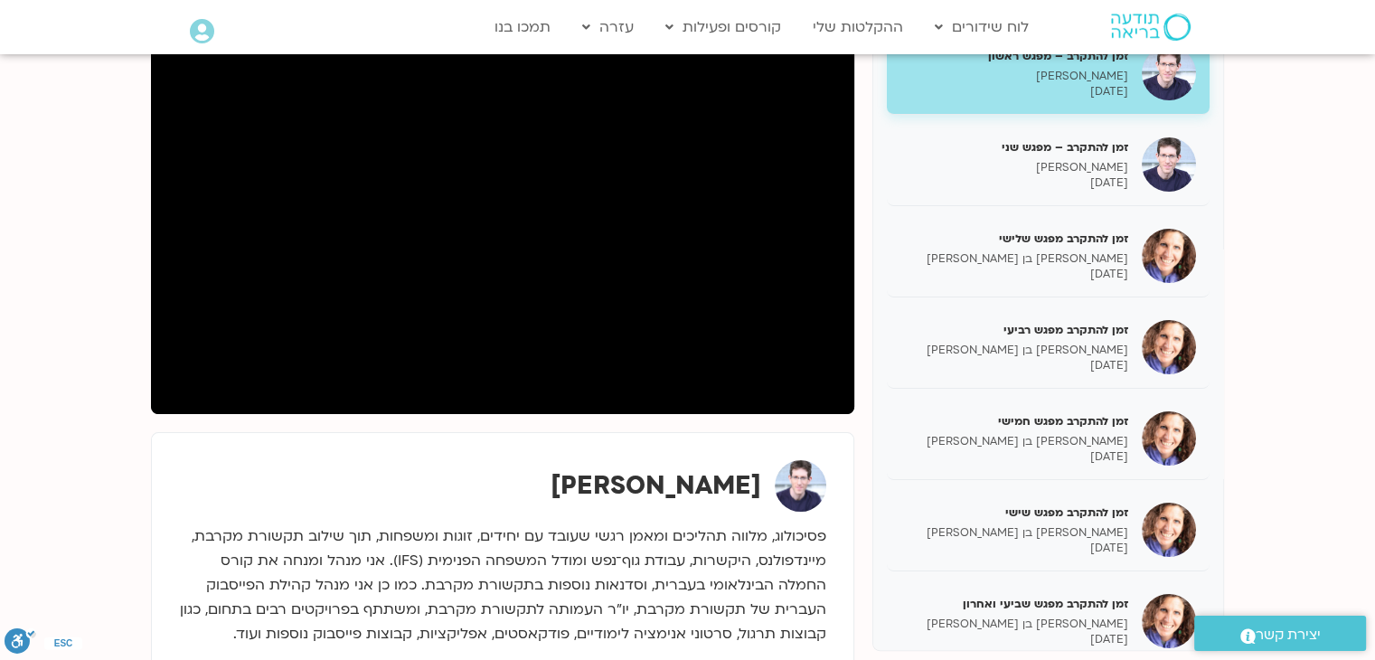
click at [1309, 89] on section "זמן להתקרב – מפגש ראשון [PERSON_NAME] [DATE] זמן להתקרב – מפגש שני [PERSON_NAME…" at bounding box center [687, 411] width 1375 height 894
